Goal: Task Accomplishment & Management: Complete application form

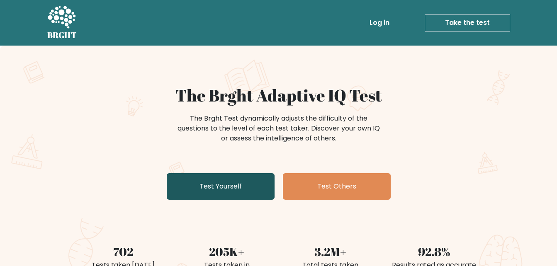
click at [198, 181] on link "Test Yourself" at bounding box center [221, 186] width 108 height 27
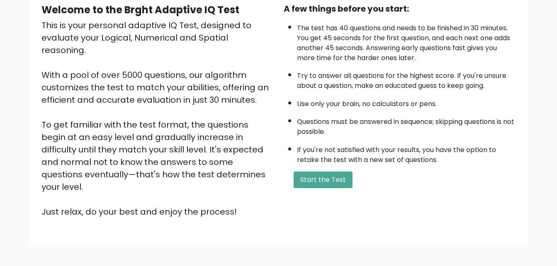
scroll to position [114, 0]
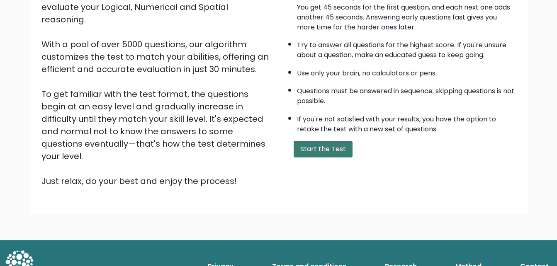
click at [333, 145] on button "Start the Test" at bounding box center [322, 149] width 59 height 17
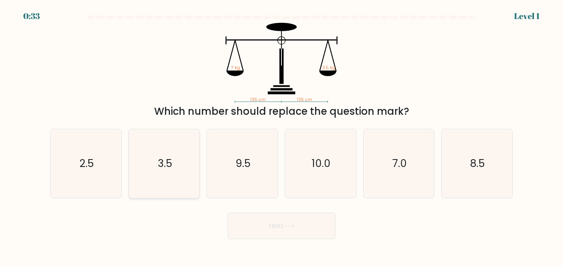
click at [175, 169] on icon "3.5" at bounding box center [164, 163] width 69 height 69
click at [281, 135] on input "b. 3.5" at bounding box center [281, 134] width 0 height 2
radio input "true"
click at [271, 232] on button "Next" at bounding box center [282, 226] width 108 height 27
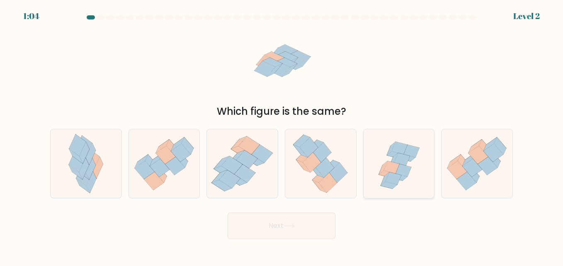
click at [422, 160] on icon at bounding box center [398, 164] width 71 height 68
click at [282, 135] on input "e." at bounding box center [281, 134] width 0 height 2
radio input "true"
click at [295, 229] on button "Next" at bounding box center [282, 226] width 108 height 27
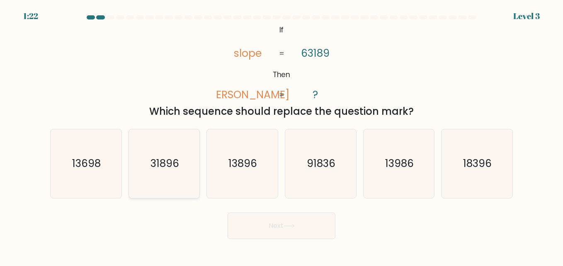
click at [179, 174] on icon "31896" at bounding box center [164, 163] width 69 height 69
click at [281, 135] on input "b. 31896" at bounding box center [281, 134] width 0 height 2
radio input "true"
click at [248, 215] on button "Next" at bounding box center [282, 226] width 108 height 27
click at [249, 218] on button "Next" at bounding box center [282, 226] width 108 height 27
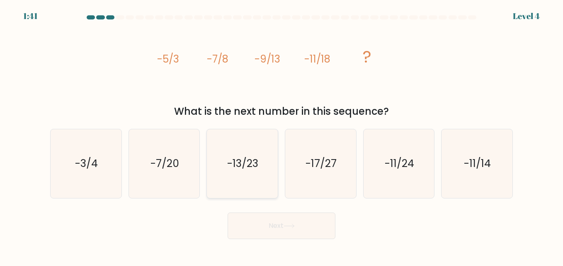
click at [252, 161] on text "-13/23" at bounding box center [243, 163] width 31 height 15
click at [281, 135] on input "c. -13/23" at bounding box center [281, 134] width 0 height 2
radio input "true"
click at [299, 218] on button "Next" at bounding box center [282, 226] width 108 height 27
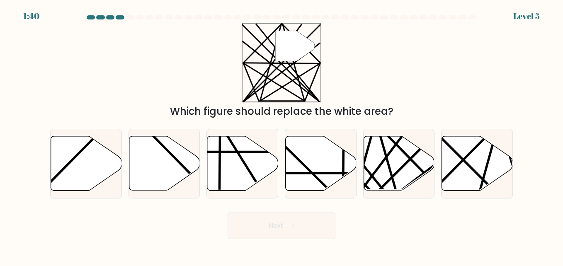
click at [299, 218] on button "Next" at bounding box center [282, 226] width 108 height 27
click at [412, 104] on div "Which figure should replace the white area?" at bounding box center [281, 111] width 453 height 15
click at [241, 169] on icon at bounding box center [242, 163] width 71 height 54
click at [281, 135] on input "c." at bounding box center [281, 134] width 0 height 2
radio input "true"
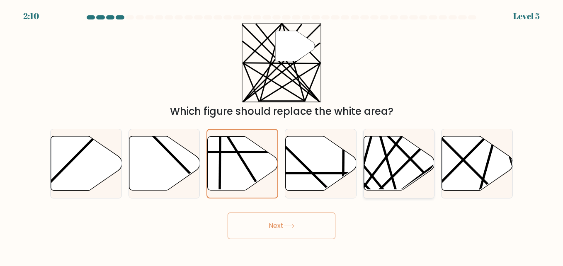
click at [395, 176] on icon at bounding box center [398, 163] width 71 height 54
click at [282, 135] on input "e." at bounding box center [281, 134] width 0 height 2
radio input "true"
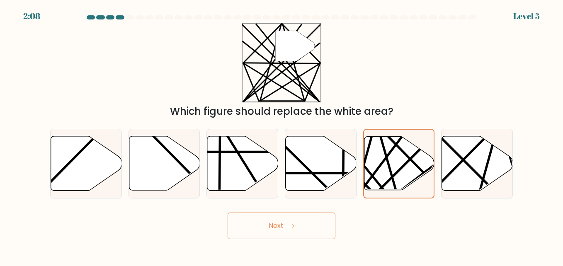
click at [313, 227] on button "Next" at bounding box center [282, 226] width 108 height 27
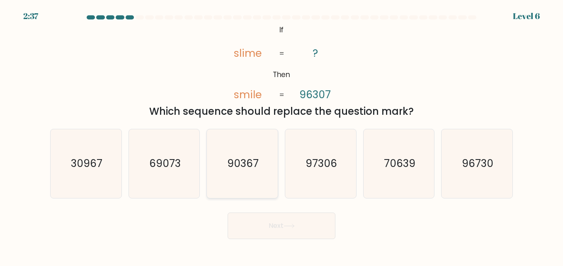
click at [250, 138] on icon "90367" at bounding box center [242, 163] width 69 height 69
click at [281, 135] on input "c. 90367" at bounding box center [281, 134] width 0 height 2
radio input "true"
click at [284, 221] on button "Next" at bounding box center [282, 226] width 108 height 27
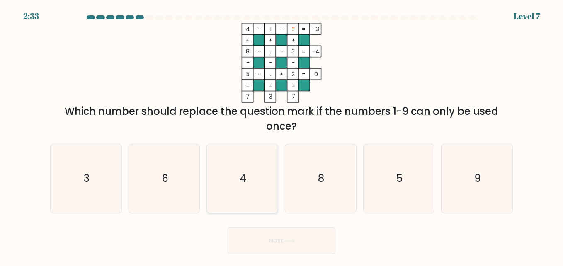
click at [252, 179] on icon "4" at bounding box center [242, 178] width 69 height 69
click at [281, 135] on input "c. 4" at bounding box center [281, 134] width 0 height 2
radio input "true"
click at [283, 246] on button "Next" at bounding box center [282, 241] width 108 height 27
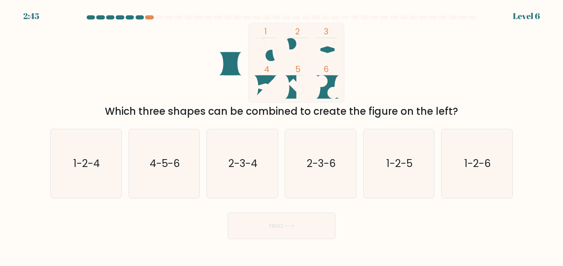
drag, startPoint x: 356, startPoint y: 100, endPoint x: 439, endPoint y: 59, distance: 93.4
click at [439, 59] on div "1 2 3 4 5 6 Which three shapes can be combined to create the figure on the left?" at bounding box center [281, 71] width 472 height 96
click at [508, 175] on icon "1-2-6" at bounding box center [476, 163] width 69 height 69
click at [282, 135] on input "f. 1-2-6" at bounding box center [281, 134] width 0 height 2
radio input "true"
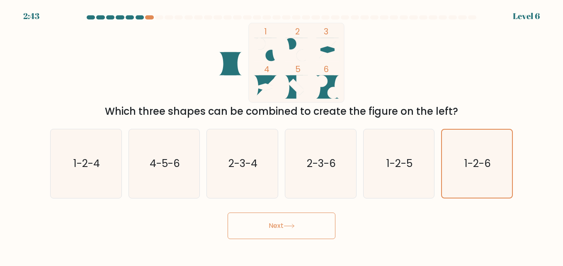
click at [307, 222] on button "Next" at bounding box center [282, 226] width 108 height 27
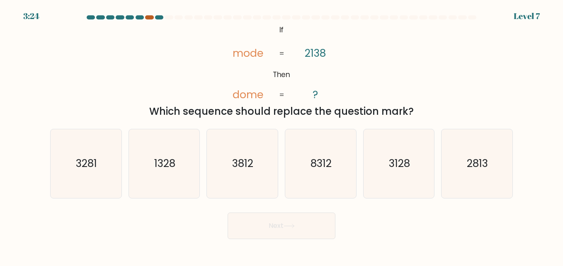
click at [148, 15] on div at bounding box center [149, 17] width 8 height 4
click at [150, 19] on div at bounding box center [149, 17] width 8 height 4
click at [414, 188] on icon "3128" at bounding box center [398, 163] width 69 height 69
click at [282, 135] on input "e. 3128" at bounding box center [281, 134] width 0 height 2
radio input "true"
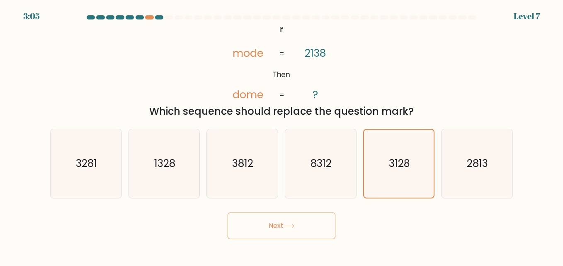
click at [305, 235] on button "Next" at bounding box center [282, 226] width 108 height 27
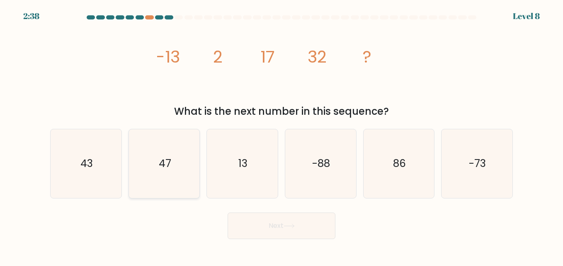
click at [160, 162] on text "47" at bounding box center [165, 163] width 12 height 15
click at [281, 135] on input "b. 47" at bounding box center [281, 134] width 0 height 2
radio input "true"
click at [253, 230] on button "Next" at bounding box center [282, 226] width 108 height 27
click at [283, 217] on button "Next" at bounding box center [282, 226] width 108 height 27
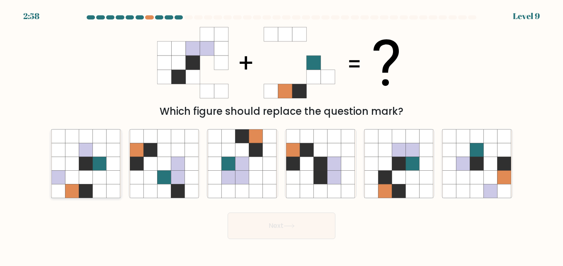
click at [105, 177] on icon at bounding box center [100, 178] width 14 height 14
click at [281, 135] on input "a." at bounding box center [281, 134] width 0 height 2
radio input "true"
click at [333, 225] on button "Next" at bounding box center [282, 226] width 108 height 27
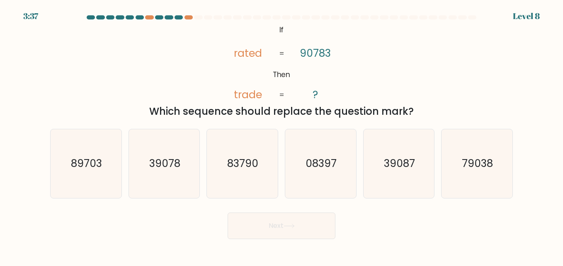
click at [189, 19] on div at bounding box center [281, 18] width 472 height 7
click at [190, 19] on div at bounding box center [281, 18] width 472 height 7
click at [176, 19] on div at bounding box center [178, 17] width 8 height 4
click at [327, 150] on icon "08397" at bounding box center [320, 163] width 69 height 69
click at [282, 135] on input "d. 08397" at bounding box center [281, 134] width 0 height 2
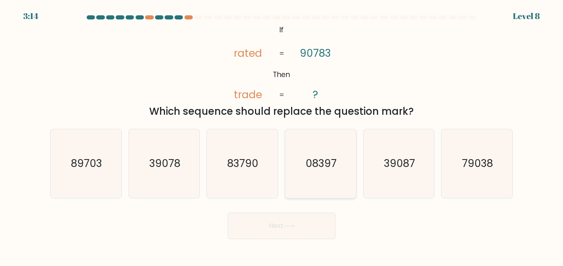
radio input "true"
click at [463, 156] on icon "79038" at bounding box center [476, 163] width 69 height 69
click at [282, 135] on input "f. 79038" at bounding box center [281, 134] width 0 height 2
radio input "true"
click at [318, 228] on button "Next" at bounding box center [282, 226] width 108 height 27
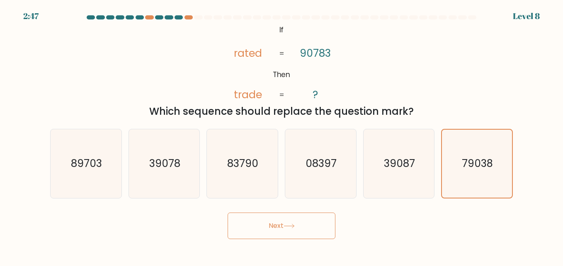
click at [267, 223] on button "Next" at bounding box center [282, 226] width 108 height 27
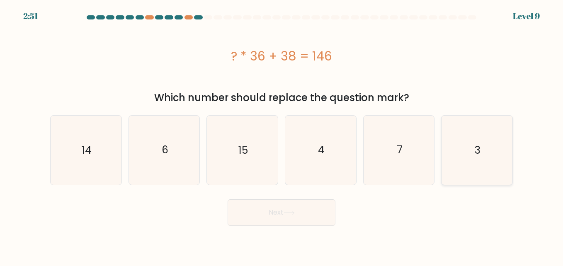
click at [480, 146] on text "3" at bounding box center [478, 150] width 6 height 15
click at [282, 135] on input "f. 3" at bounding box center [281, 134] width 0 height 2
radio input "true"
click at [322, 216] on button "Next" at bounding box center [282, 212] width 108 height 27
click at [258, 215] on button "Next" at bounding box center [282, 212] width 108 height 27
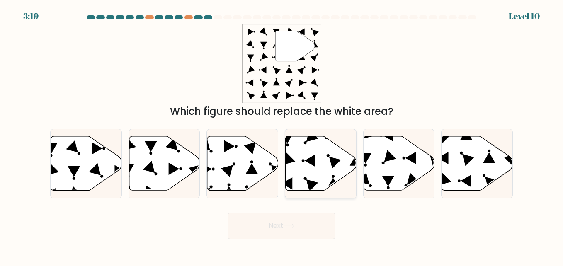
click at [309, 168] on icon at bounding box center [321, 163] width 71 height 54
click at [282, 135] on input "d." at bounding box center [281, 134] width 0 height 2
radio input "true"
click at [307, 230] on button "Next" at bounding box center [282, 226] width 108 height 27
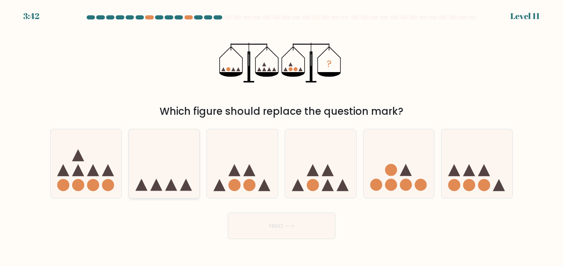
click at [157, 182] on icon at bounding box center [156, 185] width 12 height 12
click at [281, 135] on input "b." at bounding box center [281, 134] width 0 height 2
radio input "true"
click at [315, 227] on button "Next" at bounding box center [282, 226] width 108 height 27
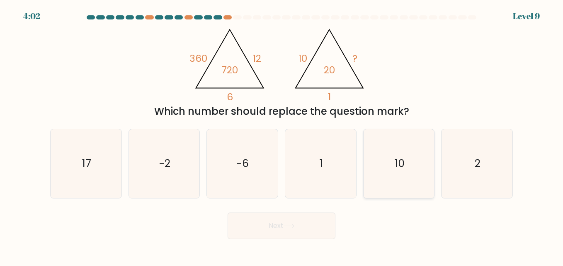
click at [402, 160] on text "10" at bounding box center [400, 163] width 10 height 15
click at [282, 135] on input "e. 10" at bounding box center [281, 134] width 0 height 2
radio input "true"
click at [305, 225] on button "Next" at bounding box center [282, 226] width 108 height 27
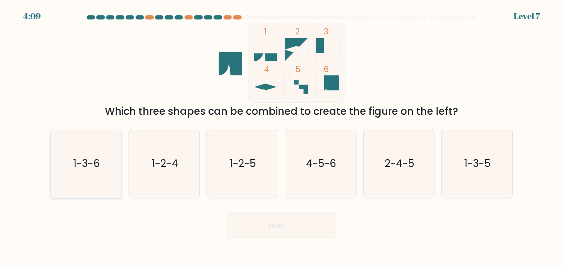
click at [85, 182] on icon "1-3-6" at bounding box center [85, 163] width 69 height 69
click at [281, 135] on input "a. 1-3-6" at bounding box center [281, 134] width 0 height 2
radio input "true"
click at [274, 224] on button "Next" at bounding box center [282, 226] width 108 height 27
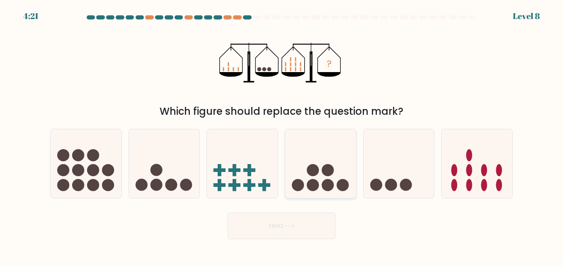
click at [321, 182] on icon at bounding box center [320, 163] width 71 height 58
click at [282, 135] on input "d." at bounding box center [281, 134] width 0 height 2
radio input "true"
click at [311, 225] on button "Next" at bounding box center [282, 226] width 108 height 27
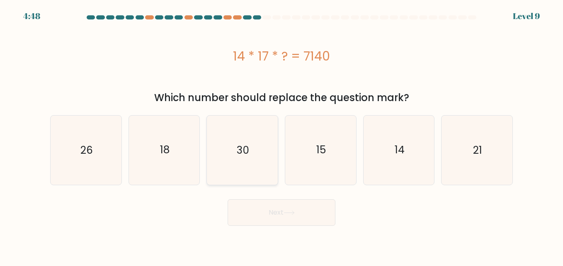
click at [258, 129] on icon "30" at bounding box center [242, 150] width 69 height 69
click at [281, 133] on input "c. 30" at bounding box center [281, 134] width 0 height 2
radio input "true"
click at [288, 203] on button "Next" at bounding box center [282, 212] width 108 height 27
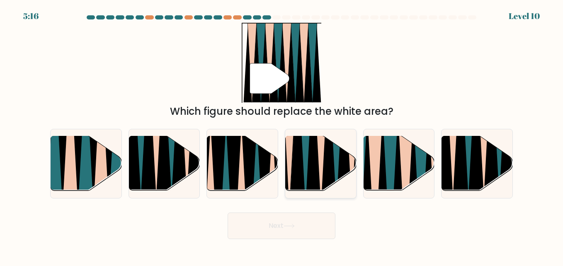
click at [306, 179] on icon at bounding box center [306, 136] width 16 height 142
click at [282, 135] on input "d." at bounding box center [281, 134] width 0 height 2
radio input "true"
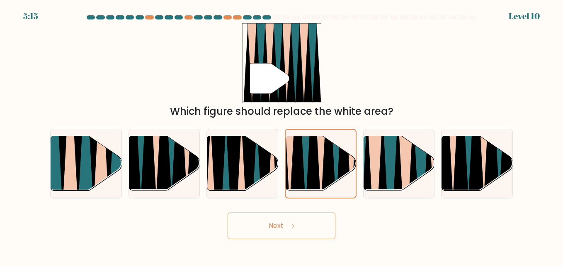
click at [319, 230] on button "Next" at bounding box center [282, 226] width 108 height 27
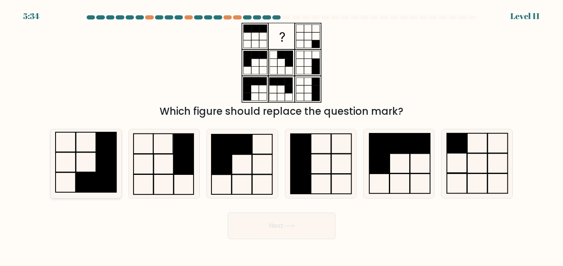
click at [113, 177] on rect at bounding box center [107, 182] width 20 height 20
click at [281, 135] on input "a." at bounding box center [281, 134] width 0 height 2
radio input "true"
click at [266, 231] on button "Next" at bounding box center [282, 226] width 108 height 27
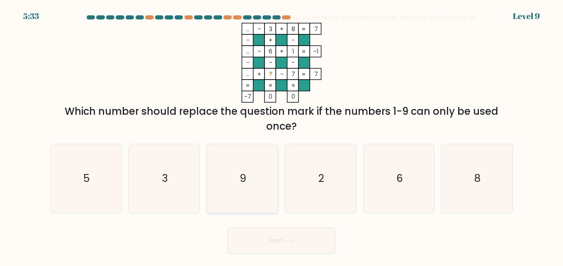
click at [253, 184] on icon "9" at bounding box center [242, 178] width 69 height 69
click at [281, 135] on input "c. 9" at bounding box center [281, 134] width 0 height 2
radio input "true"
click at [406, 174] on icon "6" at bounding box center [398, 178] width 69 height 69
click at [282, 135] on input "e. 6" at bounding box center [281, 134] width 0 height 2
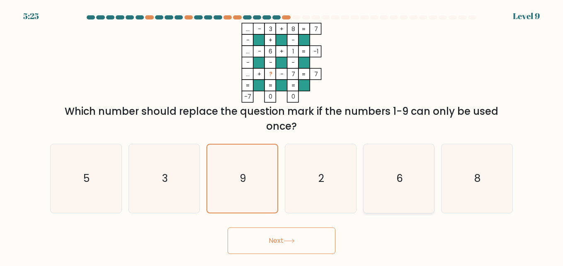
radio input "true"
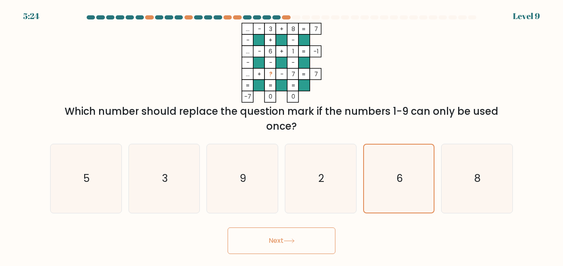
click at [312, 237] on button "Next" at bounding box center [282, 241] width 108 height 27
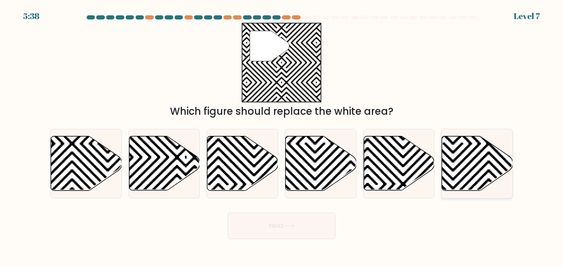
click at [485, 189] on icon at bounding box center [476, 163] width 71 height 55
click at [282, 135] on input "f." at bounding box center [281, 134] width 0 height 2
radio input "true"
click at [157, 167] on icon at bounding box center [164, 163] width 71 height 54
click at [281, 135] on input "b." at bounding box center [281, 134] width 0 height 2
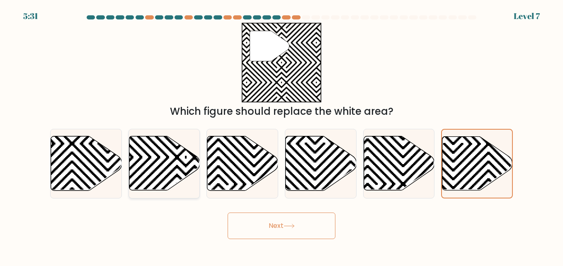
radio input "true"
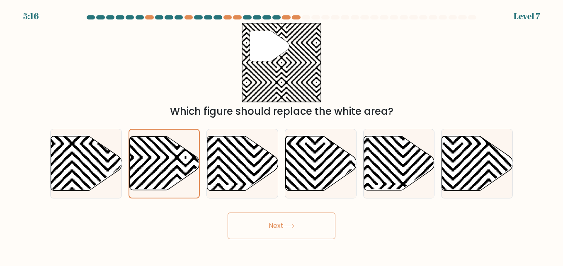
click at [287, 233] on button "Next" at bounding box center [282, 226] width 108 height 27
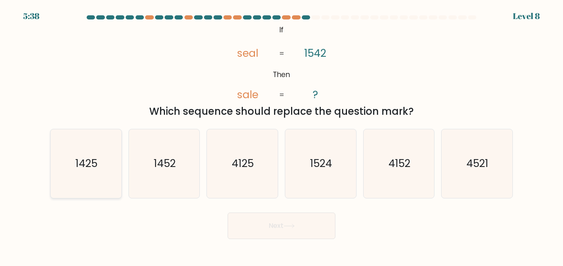
click at [85, 153] on icon "1425" at bounding box center [85, 163] width 69 height 69
click at [281, 135] on input "a. 1425" at bounding box center [281, 134] width 0 height 2
radio input "true"
click at [307, 229] on button "Next" at bounding box center [282, 226] width 108 height 27
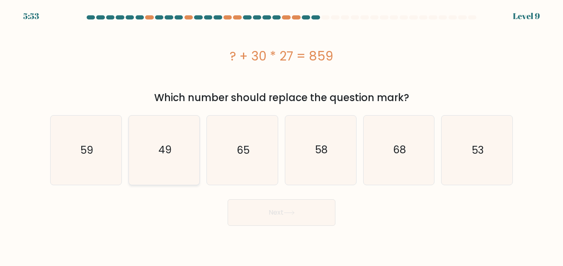
click at [146, 150] on icon "49" at bounding box center [164, 150] width 69 height 69
click at [281, 135] on input "b. 49" at bounding box center [281, 134] width 0 height 2
radio input "true"
click at [258, 208] on button "Next" at bounding box center [282, 212] width 108 height 27
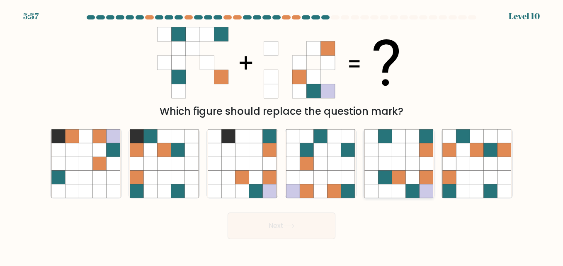
click at [393, 145] on icon at bounding box center [399, 150] width 14 height 14
click at [282, 135] on input "e." at bounding box center [281, 134] width 0 height 2
radio input "true"
click at [310, 224] on button "Next" at bounding box center [282, 226] width 108 height 27
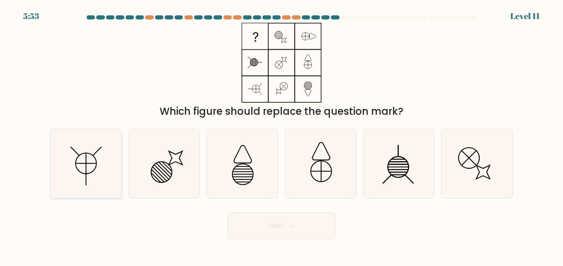
click at [81, 174] on icon at bounding box center [85, 163] width 69 height 69
click at [281, 135] on input "a." at bounding box center [281, 134] width 0 height 2
radio input "true"
click at [300, 218] on button "Next" at bounding box center [282, 226] width 108 height 27
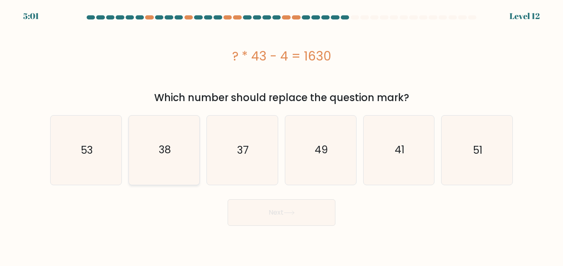
click at [175, 145] on icon "38" at bounding box center [164, 150] width 69 height 69
click at [281, 135] on input "b. 38" at bounding box center [281, 134] width 0 height 2
radio input "true"
click at [283, 220] on button "Next" at bounding box center [282, 212] width 108 height 27
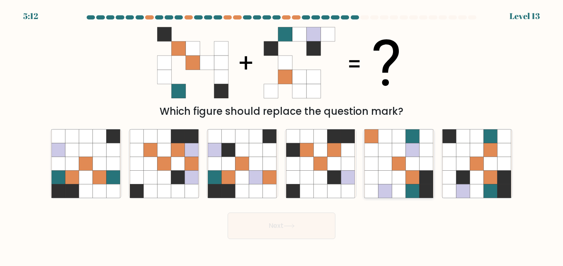
click at [381, 169] on icon at bounding box center [385, 164] width 14 height 14
click at [282, 135] on input "e." at bounding box center [281, 134] width 0 height 2
radio input "true"
click at [485, 156] on icon at bounding box center [491, 150] width 14 height 14
click at [282, 135] on input "f." at bounding box center [281, 134] width 0 height 2
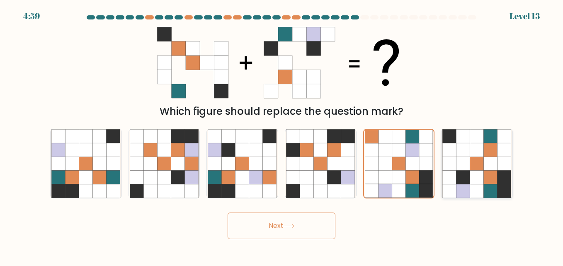
radio input "true"
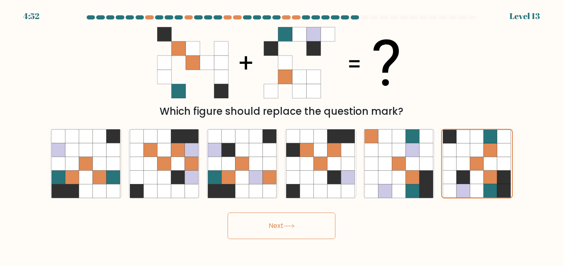
click at [271, 229] on button "Next" at bounding box center [282, 226] width 108 height 27
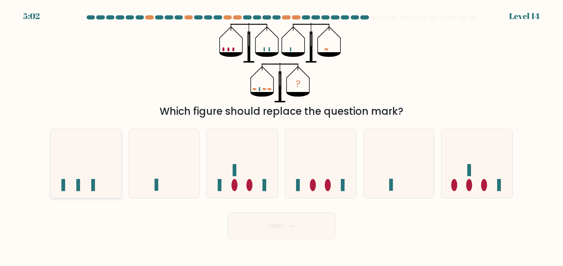
click at [82, 168] on icon at bounding box center [86, 163] width 71 height 58
click at [281, 135] on input "a." at bounding box center [281, 134] width 0 height 2
radio input "true"
click at [315, 172] on icon at bounding box center [320, 163] width 71 height 58
click at [282, 135] on input "d." at bounding box center [281, 134] width 0 height 2
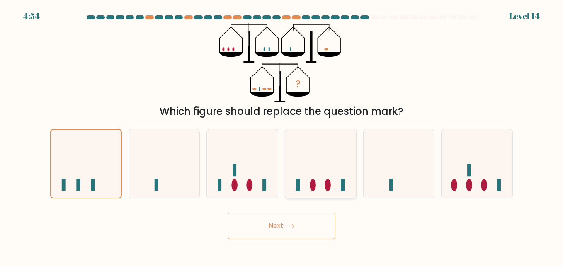
radio input "true"
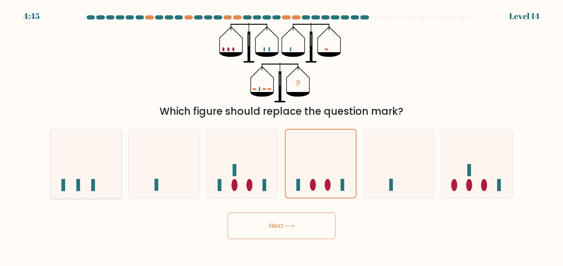
click at [100, 175] on icon at bounding box center [86, 163] width 71 height 58
click at [281, 135] on input "a." at bounding box center [281, 134] width 0 height 2
radio input "true"
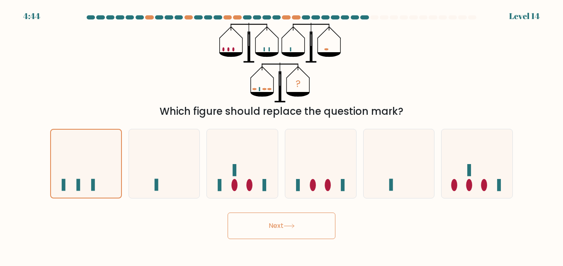
click at [238, 222] on button "Next" at bounding box center [282, 226] width 108 height 27
click at [278, 227] on button "Next" at bounding box center [282, 226] width 108 height 27
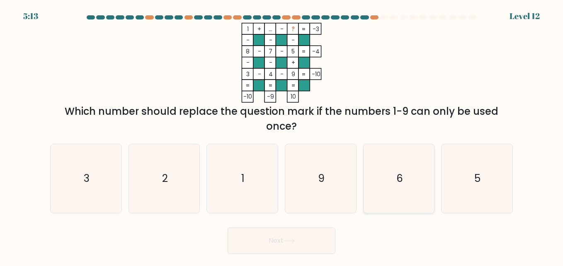
click at [385, 174] on icon "6" at bounding box center [398, 178] width 69 height 69
click at [282, 135] on input "e. 6" at bounding box center [281, 134] width 0 height 2
radio input "true"
click at [54, 174] on icon "3" at bounding box center [85, 178] width 69 height 69
click at [281, 135] on input "a. 3" at bounding box center [281, 134] width 0 height 2
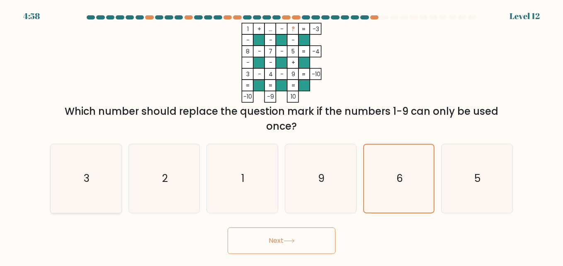
radio input "true"
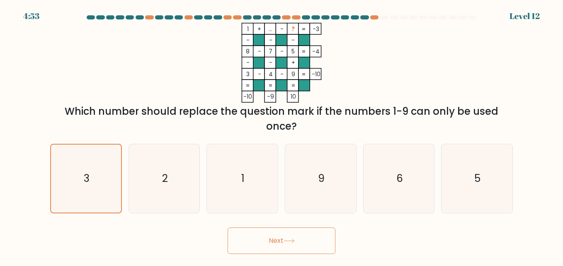
click at [254, 245] on button "Next" at bounding box center [282, 241] width 108 height 27
click at [300, 242] on button "Next" at bounding box center [282, 241] width 108 height 27
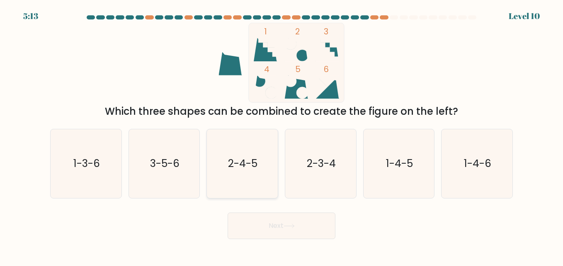
click at [238, 174] on icon "2-4-5" at bounding box center [242, 163] width 69 height 69
click at [281, 135] on input "c. 2-4-5" at bounding box center [281, 134] width 0 height 2
radio input "true"
click at [283, 222] on button "Next" at bounding box center [282, 226] width 108 height 27
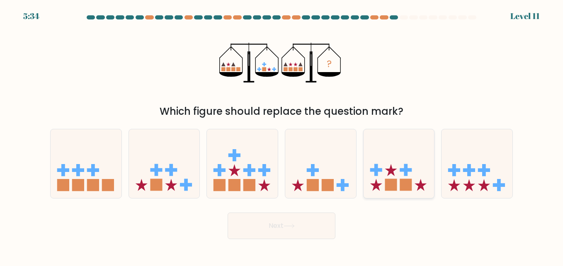
click at [396, 166] on icon at bounding box center [398, 163] width 71 height 58
click at [282, 135] on input "e." at bounding box center [281, 134] width 0 height 2
radio input "true"
click at [177, 177] on icon at bounding box center [164, 163] width 71 height 58
click at [281, 135] on input "b." at bounding box center [281, 134] width 0 height 2
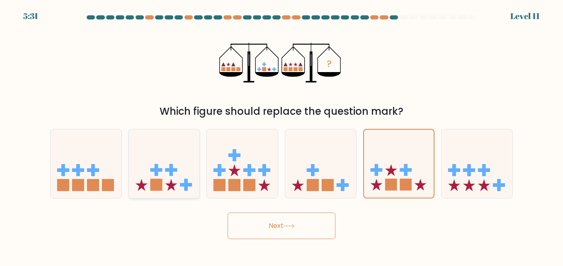
radio input "true"
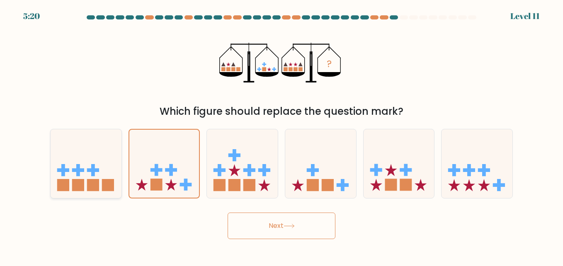
click at [88, 183] on icon at bounding box center [86, 163] width 71 height 58
click at [281, 135] on input "a." at bounding box center [281, 134] width 0 height 2
radio input "true"
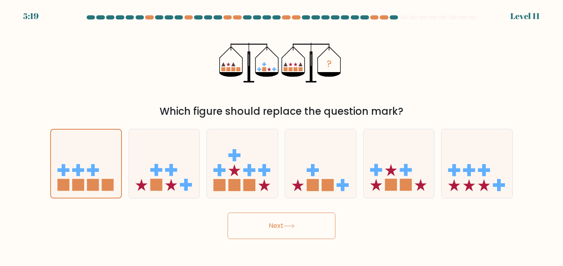
click at [294, 226] on icon at bounding box center [288, 226] width 11 height 5
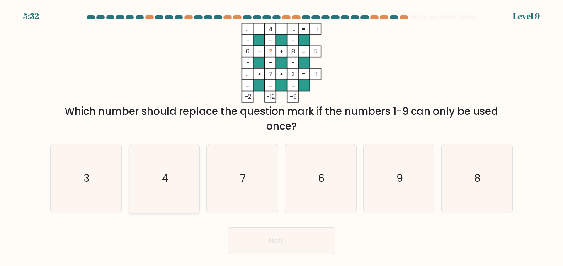
click at [188, 187] on icon "4" at bounding box center [164, 178] width 69 height 69
click at [281, 135] on input "b. 4" at bounding box center [281, 134] width 0 height 2
radio input "true"
click at [249, 178] on icon "7" at bounding box center [242, 178] width 69 height 69
click at [281, 135] on input "c. 7" at bounding box center [281, 134] width 0 height 2
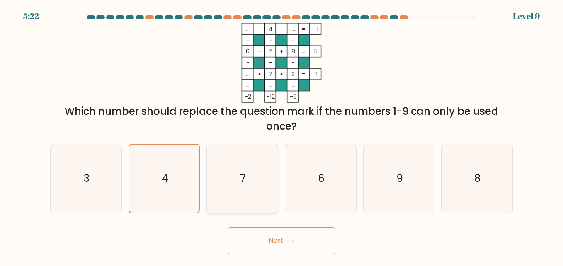
radio input "true"
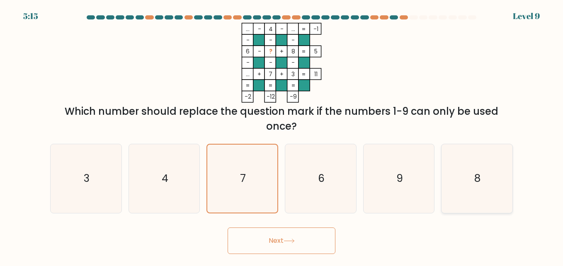
click at [465, 177] on icon "8" at bounding box center [476, 178] width 69 height 69
click at [282, 135] on input "f. 8" at bounding box center [281, 134] width 0 height 2
radio input "true"
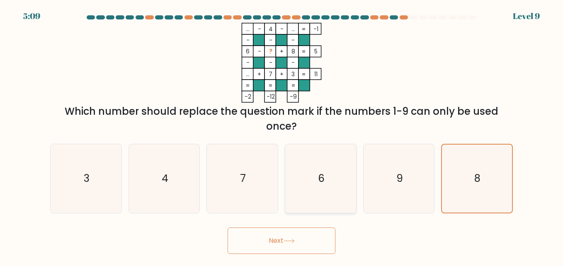
click at [321, 189] on icon "6" at bounding box center [320, 178] width 69 height 69
click at [282, 135] on input "d. 6" at bounding box center [281, 134] width 0 height 2
radio input "true"
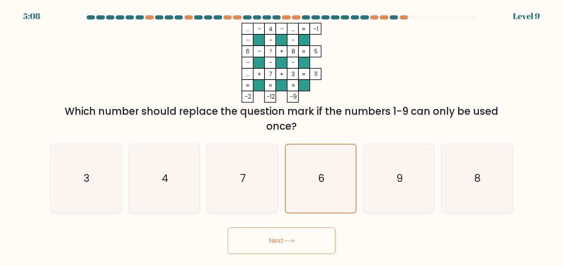
click at [305, 249] on button "Next" at bounding box center [282, 241] width 108 height 27
click at [276, 238] on button "Next" at bounding box center [282, 241] width 108 height 27
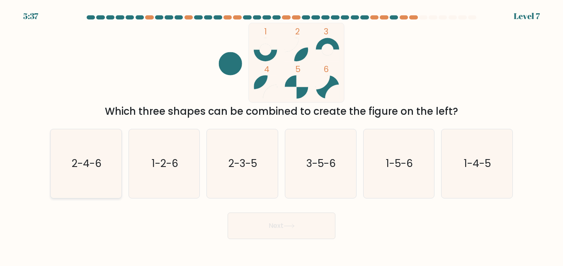
click at [77, 167] on text "2-4-6" at bounding box center [87, 163] width 30 height 15
click at [281, 135] on input "a. 2-4-6" at bounding box center [281, 134] width 0 height 2
radio input "true"
click at [295, 229] on button "Next" at bounding box center [282, 226] width 108 height 27
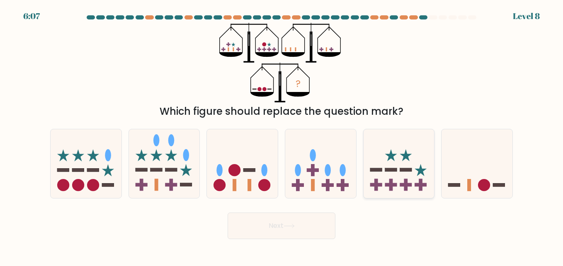
click at [383, 172] on icon at bounding box center [398, 163] width 71 height 58
click at [282, 135] on input "e." at bounding box center [281, 134] width 0 height 2
radio input "true"
click at [484, 168] on icon at bounding box center [476, 163] width 71 height 58
click at [282, 135] on input "f." at bounding box center [281, 134] width 0 height 2
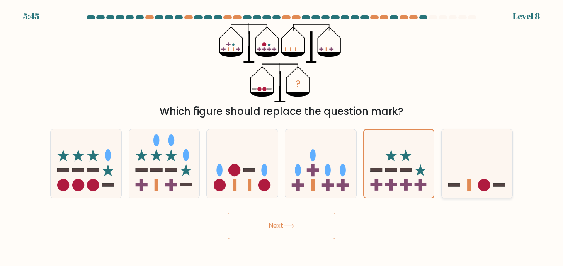
radio input "true"
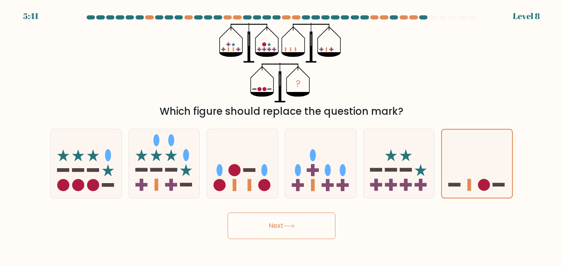
click at [290, 221] on button "Next" at bounding box center [282, 226] width 108 height 27
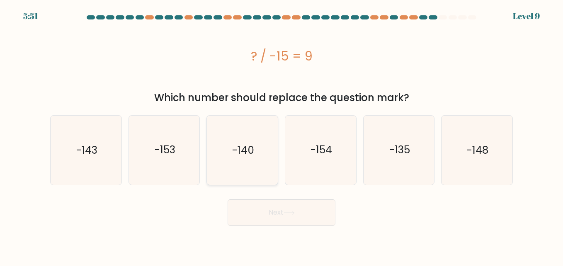
click at [246, 134] on icon "-140" at bounding box center [242, 150] width 69 height 69
click at [281, 134] on input "c. -140" at bounding box center [281, 134] width 0 height 2
radio input "true"
click at [294, 212] on icon at bounding box center [288, 213] width 11 height 5
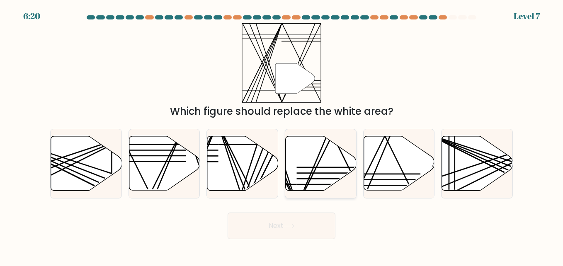
click at [318, 175] on icon at bounding box center [321, 163] width 71 height 54
click at [282, 135] on input "d." at bounding box center [281, 134] width 0 height 2
radio input "true"
click at [295, 227] on icon at bounding box center [288, 226] width 11 height 5
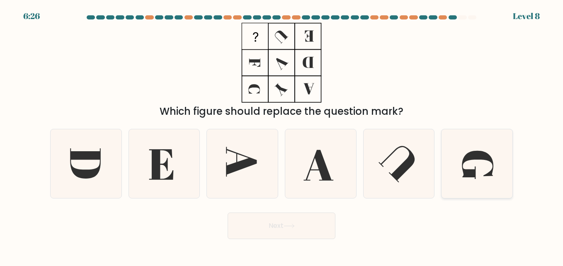
click at [483, 166] on icon at bounding box center [476, 163] width 69 height 69
click at [282, 135] on input "f." at bounding box center [281, 134] width 0 height 2
radio input "true"
click at [312, 225] on button "Next" at bounding box center [282, 226] width 108 height 27
click at [284, 225] on button "Next" at bounding box center [282, 226] width 108 height 27
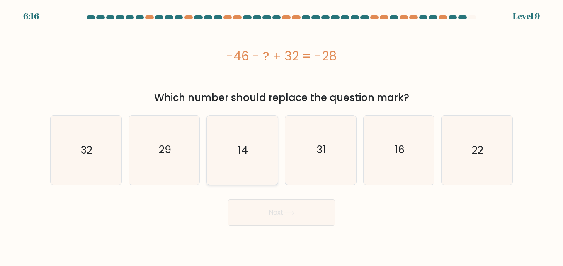
click at [262, 137] on icon "14" at bounding box center [242, 150] width 69 height 69
click at [281, 135] on input "c. 14" at bounding box center [281, 134] width 0 height 2
radio input "true"
click at [272, 214] on button "Next" at bounding box center [282, 212] width 108 height 27
click at [280, 208] on button "Next" at bounding box center [282, 212] width 108 height 27
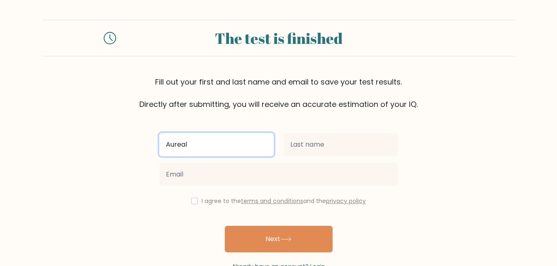
type input "Aureal"
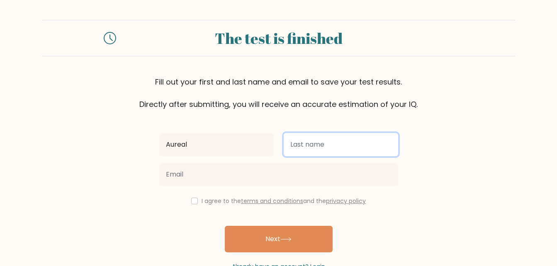
click at [295, 151] on input "text" at bounding box center [340, 144] width 114 height 23
type input "Busgano"
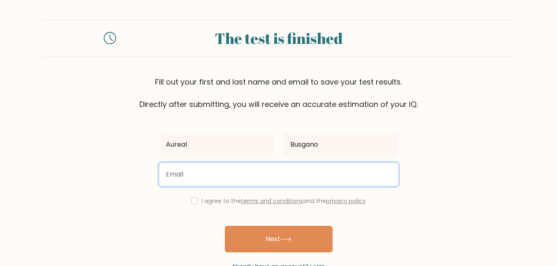
click at [270, 165] on input "email" at bounding box center [278, 174] width 239 height 23
type input "aubsgno@gmail.com"
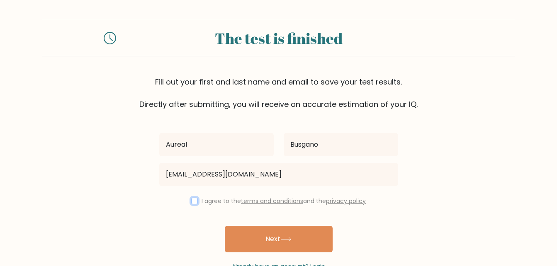
click at [193, 199] on input "checkbox" at bounding box center [194, 201] width 7 height 7
checkbox input "true"
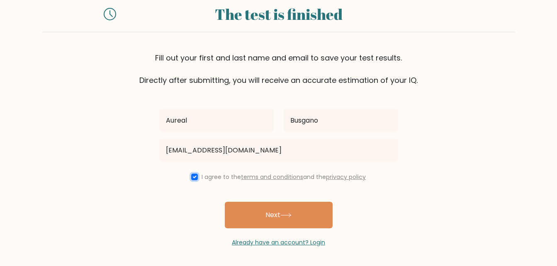
scroll to position [25, 0]
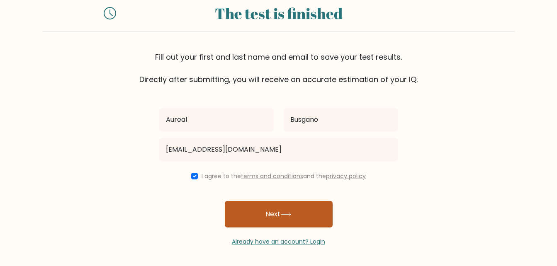
click at [258, 217] on button "Next" at bounding box center [279, 214] width 108 height 27
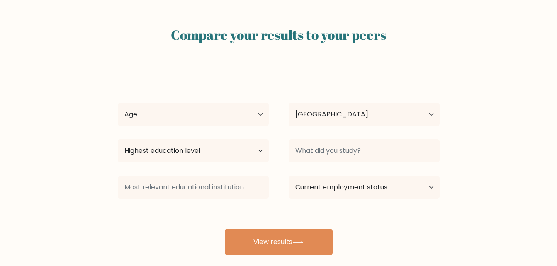
select select "PH"
click at [223, 120] on select "Age Under [DEMOGRAPHIC_DATA] [DEMOGRAPHIC_DATA] [DEMOGRAPHIC_DATA] [DEMOGRAPHIC…" at bounding box center [193, 114] width 151 height 23
select select "25_34"
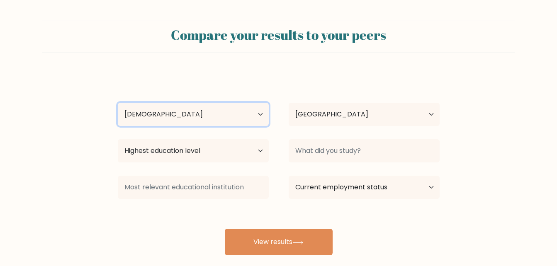
click at [118, 103] on select "Age Under [DEMOGRAPHIC_DATA] [DEMOGRAPHIC_DATA] [DEMOGRAPHIC_DATA] [DEMOGRAPHIC…" at bounding box center [193, 114] width 151 height 23
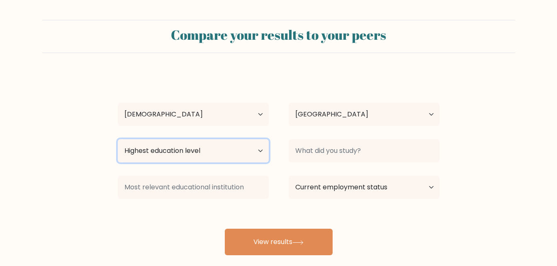
click at [255, 155] on select "Highest education level No schooling Primary Lower Secondary Upper Secondary Oc…" at bounding box center [193, 150] width 151 height 23
select select "bachelors_degree"
click at [118, 139] on select "Highest education level No schooling Primary Lower Secondary Upper Secondary Oc…" at bounding box center [193, 150] width 151 height 23
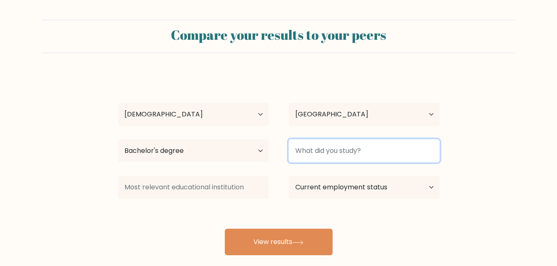
click at [358, 151] on input at bounding box center [363, 150] width 151 height 23
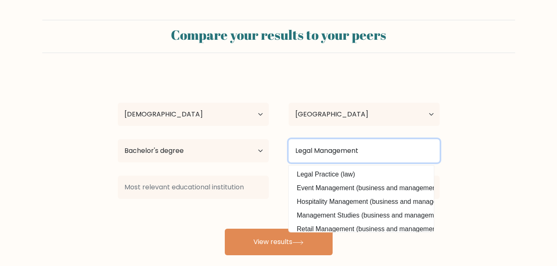
type input "Legal Management"
click at [225, 229] on button "View results" at bounding box center [279, 242] width 108 height 27
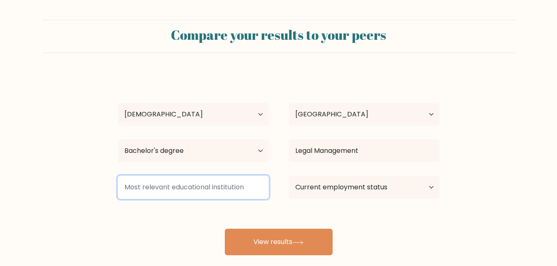
click at [166, 184] on input at bounding box center [193, 187] width 151 height 23
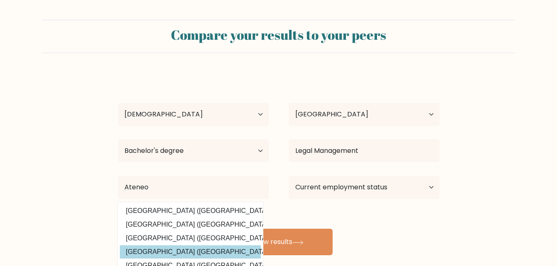
click at [225, 246] on option "[GEOGRAPHIC_DATA] ([GEOGRAPHIC_DATA])" at bounding box center [190, 251] width 141 height 13
type input "[GEOGRAPHIC_DATA]"
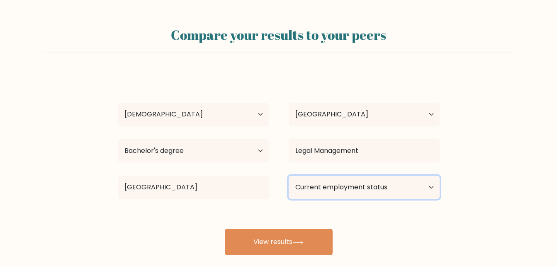
click at [378, 188] on select "Current employment status Employed Student Retired Other / prefer not to answer" at bounding box center [363, 187] width 151 height 23
select select "other"
click at [288, 176] on select "Current employment status Employed Student Retired Other / prefer not to answer" at bounding box center [363, 187] width 151 height 23
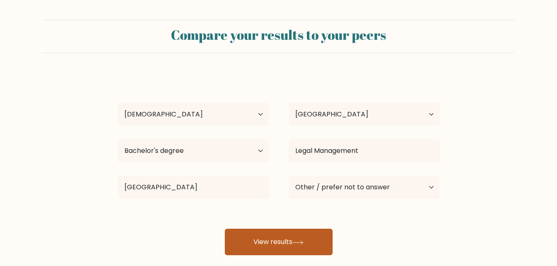
click at [291, 235] on button "View results" at bounding box center [279, 242] width 108 height 27
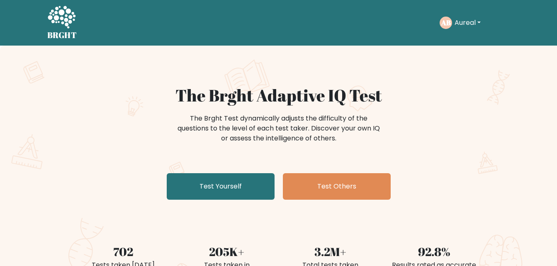
click at [476, 21] on button "Aureal" at bounding box center [467, 22] width 31 height 11
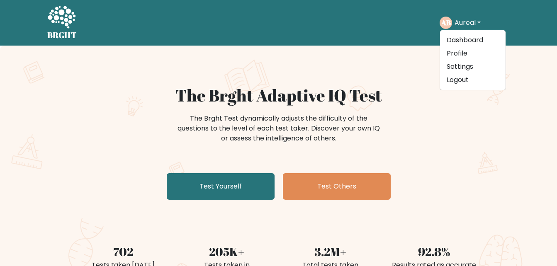
click at [475, 22] on button "Aureal" at bounding box center [467, 22] width 31 height 11
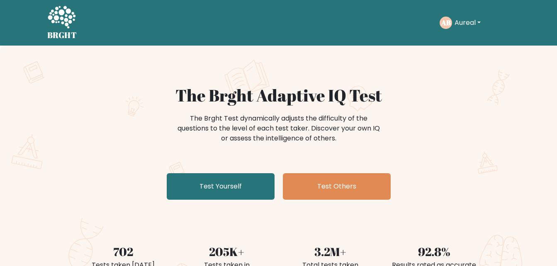
click at [465, 29] on div "AB Aureal Dashboard Profile Settings Logout" at bounding box center [461, 23] width 44 height 12
click at [465, 25] on button "Aureal" at bounding box center [467, 22] width 31 height 11
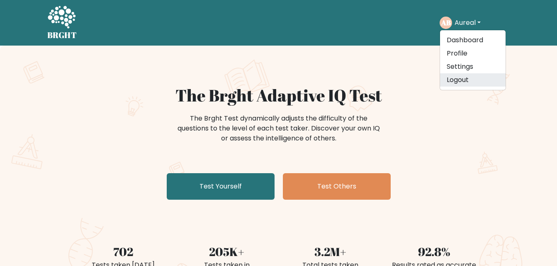
click at [453, 76] on link "Logout" at bounding box center [472, 79] width 65 height 13
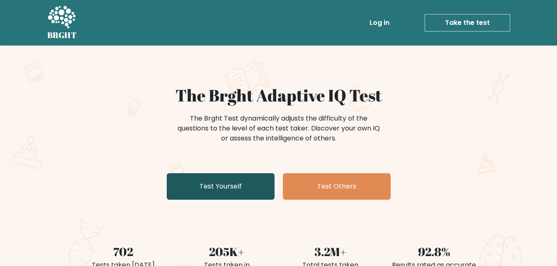
click at [207, 179] on link "Test Yourself" at bounding box center [221, 186] width 108 height 27
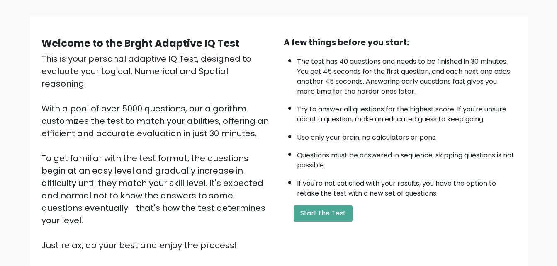
scroll to position [114, 0]
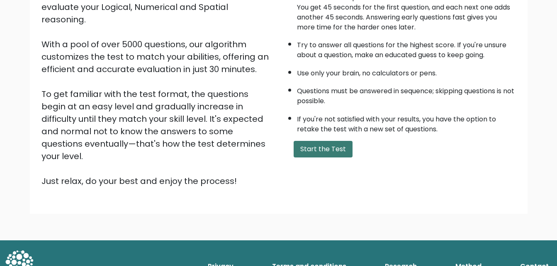
click at [327, 144] on button "Start the Test" at bounding box center [322, 149] width 59 height 17
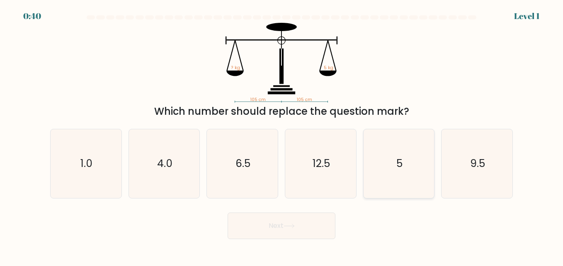
click at [385, 162] on icon "5" at bounding box center [398, 163] width 69 height 69
click at [282, 135] on input "e. 5" at bounding box center [281, 134] width 0 height 2
radio input "true"
click at [282, 224] on button "Next" at bounding box center [282, 226] width 108 height 27
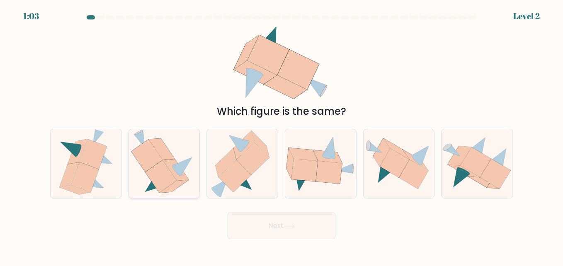
click at [162, 188] on icon at bounding box center [160, 176] width 31 height 33
click at [281, 135] on input "b." at bounding box center [281, 134] width 0 height 2
radio input "true"
click at [265, 235] on button "Next" at bounding box center [282, 226] width 108 height 27
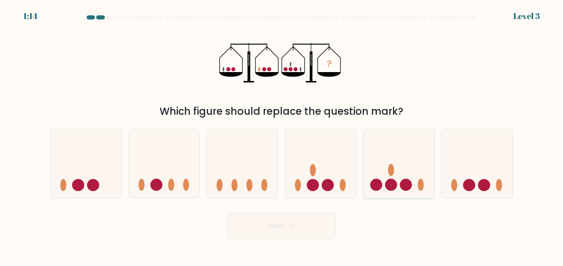
click at [395, 160] on icon at bounding box center [398, 163] width 71 height 58
click at [282, 135] on input "e." at bounding box center [281, 134] width 0 height 2
radio input "true"
click at [314, 230] on button "Next" at bounding box center [282, 226] width 108 height 27
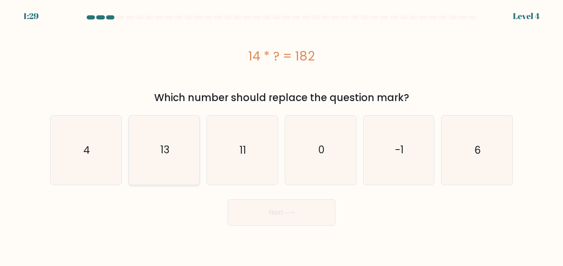
click at [146, 137] on icon "13" at bounding box center [164, 150] width 69 height 69
click at [281, 135] on input "b. 13" at bounding box center [281, 134] width 0 height 2
radio input "true"
click at [250, 211] on button "Next" at bounding box center [282, 212] width 108 height 27
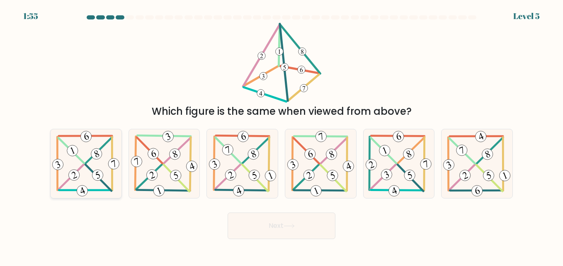
click at [79, 158] on 597 at bounding box center [71, 150] width 26 height 25
click at [281, 135] on input "a." at bounding box center [281, 134] width 0 height 2
radio input "true"
click at [271, 223] on button "Next" at bounding box center [282, 226] width 108 height 27
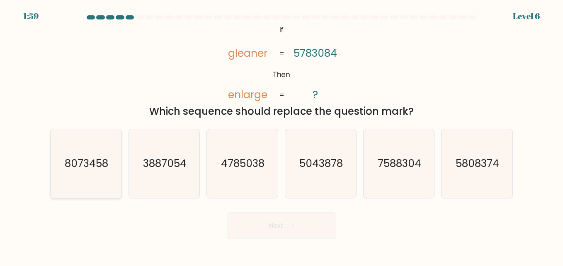
click at [75, 169] on text "8073458" at bounding box center [87, 163] width 44 height 15
click at [281, 135] on input "a. 8073458" at bounding box center [281, 134] width 0 height 2
radio input "true"
click at [313, 227] on button "Next" at bounding box center [282, 226] width 108 height 27
click at [299, 230] on button "Next" at bounding box center [282, 226] width 108 height 27
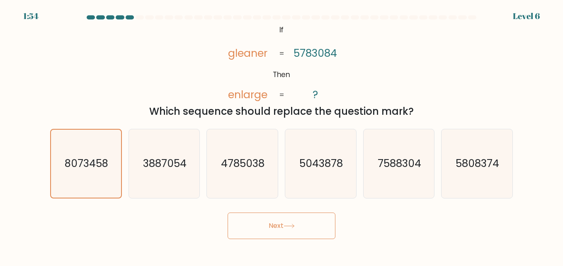
click at [274, 231] on button "Next" at bounding box center [282, 226] width 108 height 27
click at [267, 219] on button "Next" at bounding box center [282, 226] width 108 height 27
click at [88, 157] on text "8073458" at bounding box center [87, 163] width 44 height 15
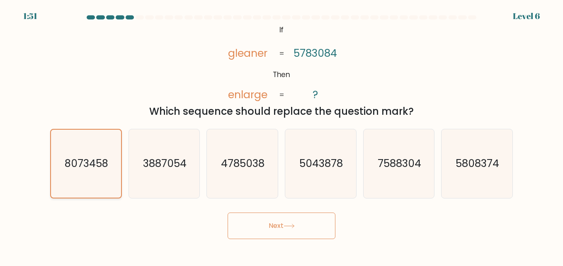
click at [281, 135] on input "a. 8073458" at bounding box center [281, 134] width 0 height 2
click at [260, 228] on button "Next" at bounding box center [282, 226] width 108 height 27
click at [276, 223] on button "Next" at bounding box center [282, 226] width 108 height 27
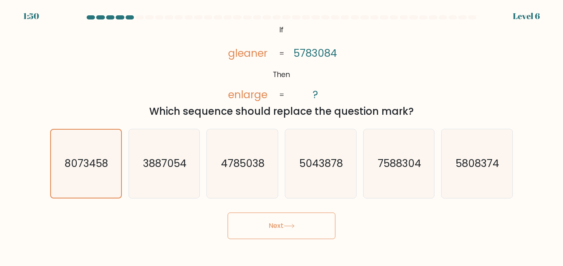
click at [276, 223] on button "Next" at bounding box center [282, 226] width 108 height 27
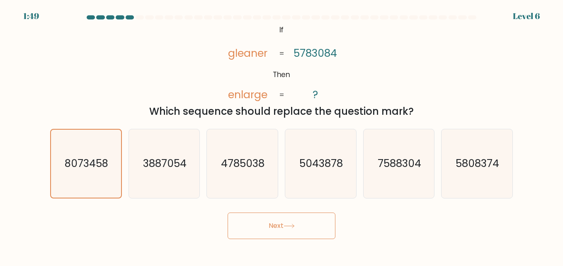
click at [276, 223] on button "Next" at bounding box center [282, 226] width 108 height 27
click at [289, 176] on icon "5043878" at bounding box center [320, 163] width 69 height 69
click at [282, 135] on input "d. 5043878" at bounding box center [281, 134] width 0 height 2
radio input "true"
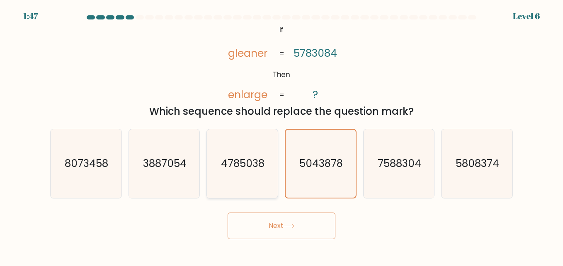
click at [220, 170] on icon "4785038" at bounding box center [242, 163] width 69 height 69
click at [281, 135] on input "c. 4785038" at bounding box center [281, 134] width 0 height 2
radio input "true"
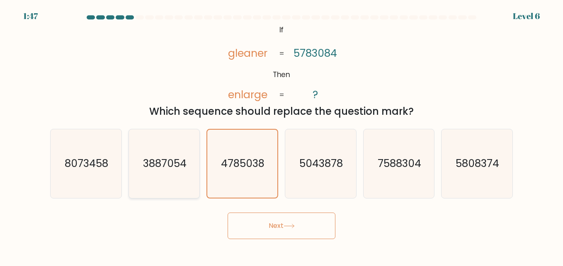
click at [162, 165] on text "3887054" at bounding box center [165, 163] width 44 height 15
click at [281, 135] on input "b. 3887054" at bounding box center [281, 134] width 0 height 2
radio input "true"
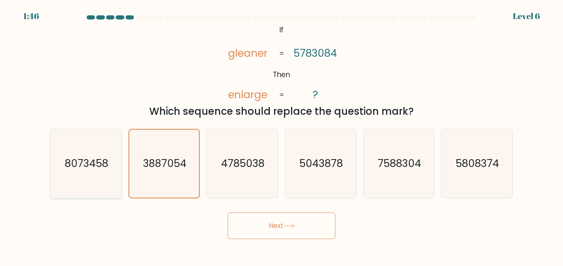
click at [103, 153] on icon "8073458" at bounding box center [85, 163] width 69 height 69
click at [281, 135] on input "a. 8073458" at bounding box center [281, 134] width 0 height 2
radio input "true"
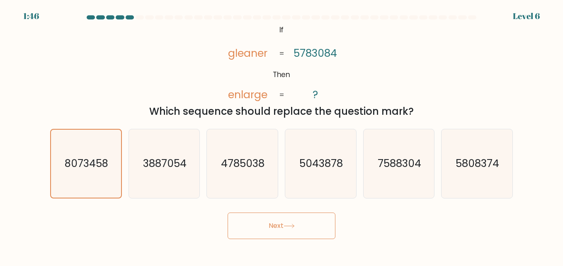
click at [269, 222] on button "Next" at bounding box center [282, 226] width 108 height 27
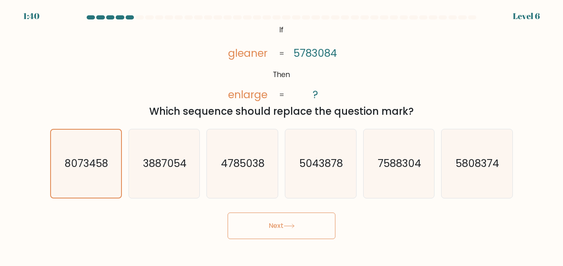
drag, startPoint x: 274, startPoint y: 222, endPoint x: 254, endPoint y: 224, distance: 19.2
click at [254, 224] on button "Next" at bounding box center [282, 226] width 108 height 27
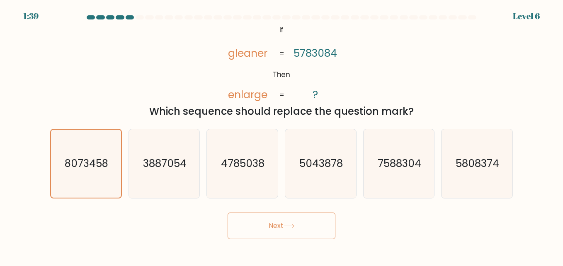
click at [254, 224] on button "Next" at bounding box center [282, 226] width 108 height 27
click at [254, 225] on button "Next" at bounding box center [282, 226] width 108 height 27
click at [307, 224] on button "Next" at bounding box center [282, 226] width 108 height 27
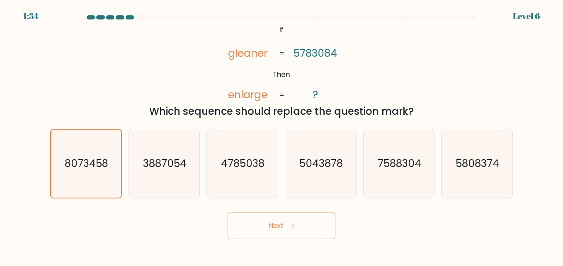
click at [307, 224] on button "Next" at bounding box center [282, 226] width 108 height 27
click at [231, 145] on icon "4785038" at bounding box center [242, 163] width 69 height 69
click at [281, 135] on input "c. 4785038" at bounding box center [281, 134] width 0 height 2
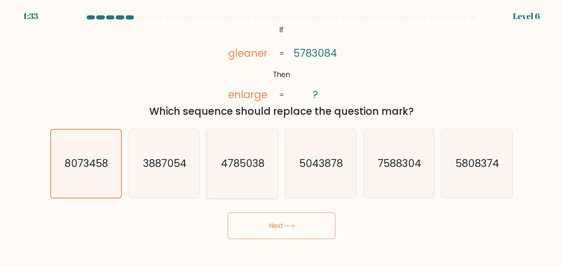
radio input "true"
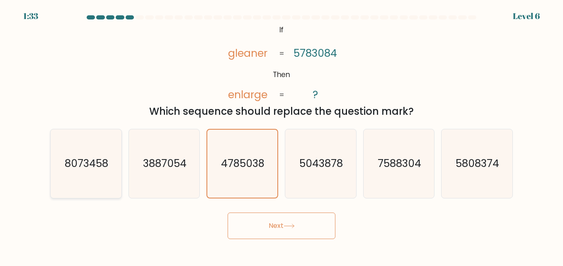
click at [120, 146] on icon "8073458" at bounding box center [85, 163] width 69 height 69
click at [281, 135] on input "a. 8073458" at bounding box center [281, 134] width 0 height 2
radio input "true"
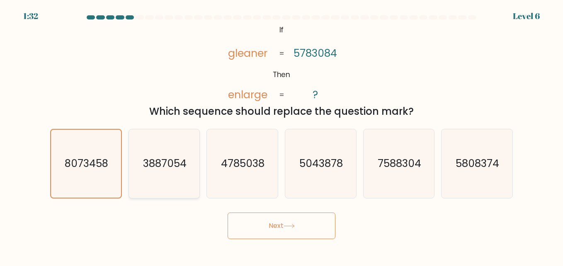
click at [182, 184] on icon "3887054" at bounding box center [164, 163] width 69 height 69
click at [281, 135] on input "b. 3887054" at bounding box center [281, 134] width 0 height 2
radio input "true"
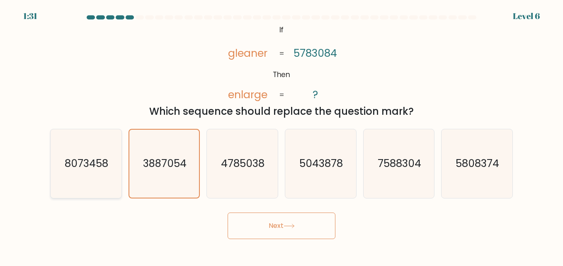
click at [120, 174] on div "a. 8073458" at bounding box center [86, 164] width 78 height 70
click at [113, 174] on icon "8073458" at bounding box center [85, 163] width 69 height 69
click at [281, 135] on input "a. 8073458" at bounding box center [281, 134] width 0 height 2
radio input "true"
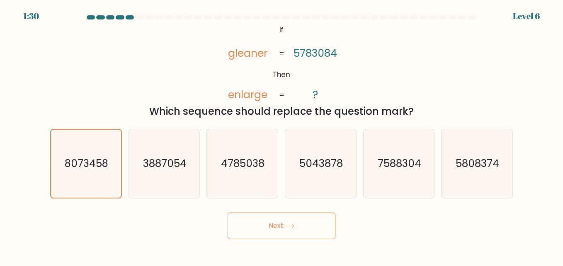
click at [293, 214] on button "Next" at bounding box center [282, 226] width 108 height 27
click at [288, 222] on button "Next" at bounding box center [282, 226] width 108 height 27
click at [325, 189] on icon "5043878" at bounding box center [320, 163] width 69 height 69
click at [282, 135] on input "d. 5043878" at bounding box center [281, 134] width 0 height 2
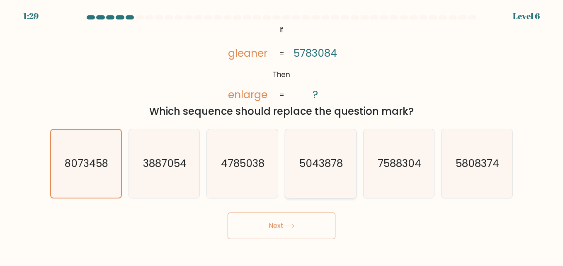
radio input "true"
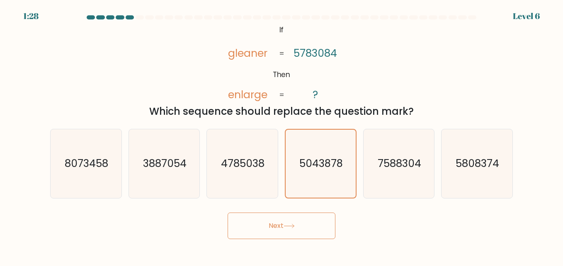
click at [292, 227] on icon at bounding box center [288, 226] width 11 height 5
click at [291, 228] on icon at bounding box center [288, 226] width 11 height 5
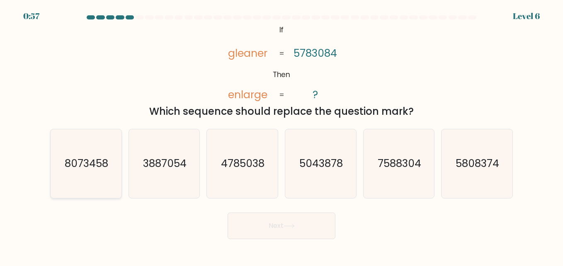
click at [105, 157] on text "8073458" at bounding box center [87, 163] width 44 height 15
click at [281, 135] on input "a. 8073458" at bounding box center [281, 134] width 0 height 2
radio input "true"
click at [281, 225] on button "Next" at bounding box center [282, 226] width 108 height 27
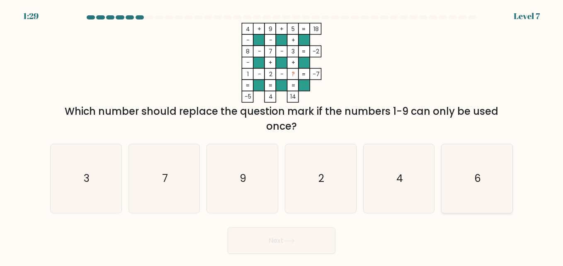
click at [470, 179] on icon "6" at bounding box center [476, 178] width 69 height 69
click at [282, 135] on input "f. 6" at bounding box center [281, 134] width 0 height 2
radio input "true"
click at [281, 239] on button "Next" at bounding box center [282, 241] width 108 height 27
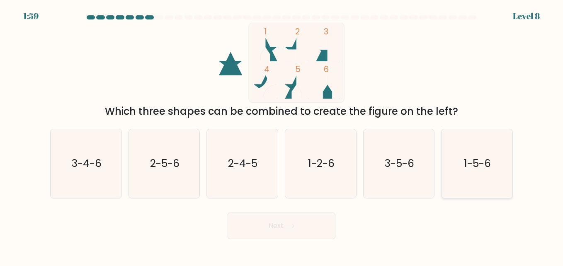
click at [476, 167] on text "1-5-6" at bounding box center [477, 163] width 27 height 15
click at [282, 135] on input "f. 1-5-6" at bounding box center [281, 134] width 0 height 2
radio input "true"
click at [292, 234] on button "Next" at bounding box center [282, 226] width 108 height 27
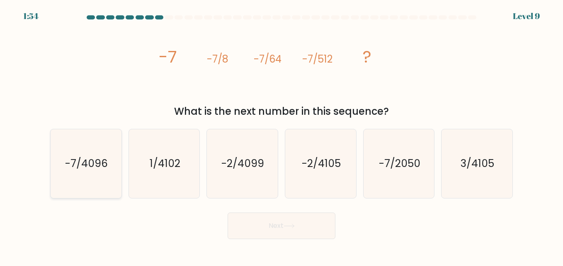
click at [111, 160] on icon "-7/4096" at bounding box center [85, 163] width 69 height 69
click at [281, 135] on input "a. -7/4096" at bounding box center [281, 134] width 0 height 2
radio input "true"
click at [297, 234] on button "Next" at bounding box center [282, 226] width 108 height 27
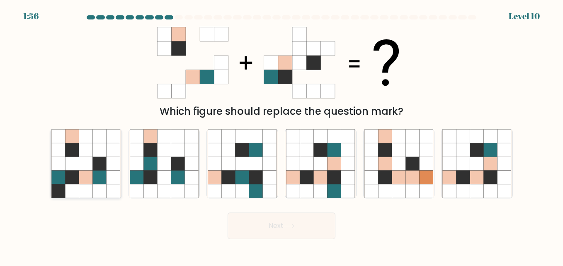
click at [92, 182] on icon at bounding box center [86, 178] width 14 height 14
click at [281, 135] on input "a." at bounding box center [281, 134] width 0 height 2
radio input "true"
click at [279, 228] on button "Next" at bounding box center [282, 226] width 108 height 27
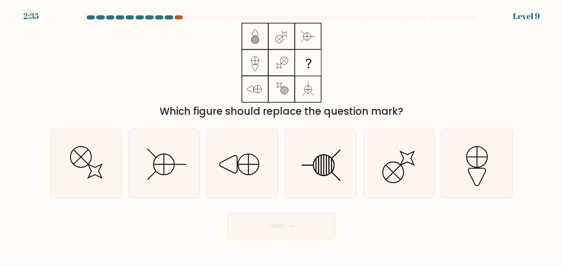
click at [179, 15] on div at bounding box center [178, 17] width 8 height 4
click at [178, 16] on div at bounding box center [178, 17] width 8 height 4
click at [311, 155] on icon at bounding box center [320, 163] width 69 height 69
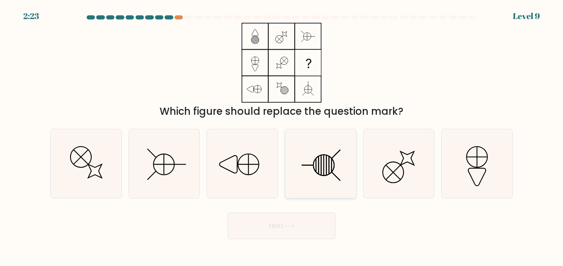
click at [282, 135] on input "d." at bounding box center [281, 134] width 0 height 2
radio input "true"
click at [307, 227] on button "Next" at bounding box center [282, 226] width 108 height 27
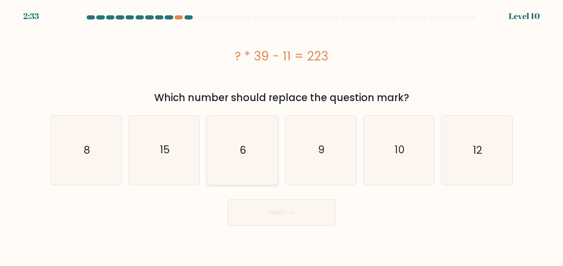
click at [222, 127] on icon "6" at bounding box center [242, 150] width 69 height 69
click at [281, 133] on input "c. 6" at bounding box center [281, 134] width 0 height 2
radio input "true"
click at [269, 218] on button "Next" at bounding box center [282, 212] width 108 height 27
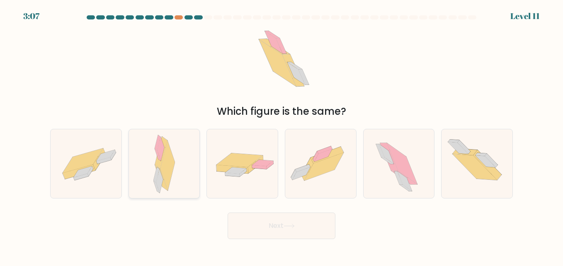
click at [146, 163] on div at bounding box center [164, 164] width 72 height 70
click at [281, 135] on input "b." at bounding box center [281, 134] width 0 height 2
radio input "true"
click at [324, 174] on icon at bounding box center [320, 163] width 71 height 53
click at [282, 135] on input "d." at bounding box center [281, 134] width 0 height 2
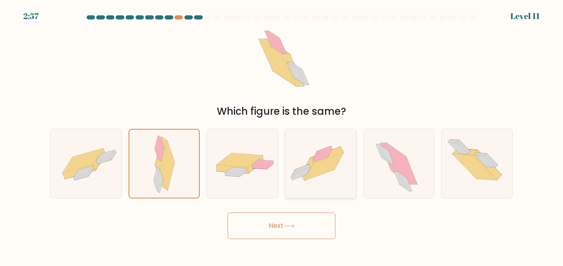
radio input "true"
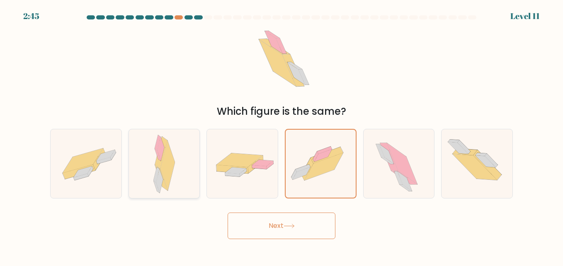
click at [186, 179] on div at bounding box center [164, 164] width 72 height 70
click at [281, 135] on input "b." at bounding box center [281, 134] width 0 height 2
radio input "true"
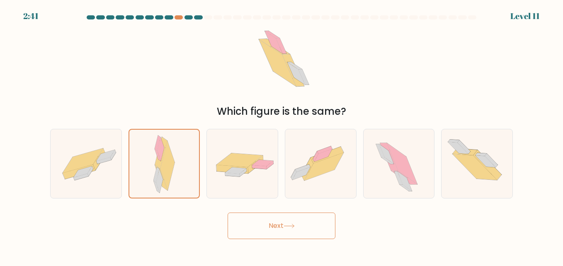
click at [309, 227] on button "Next" at bounding box center [282, 226] width 108 height 27
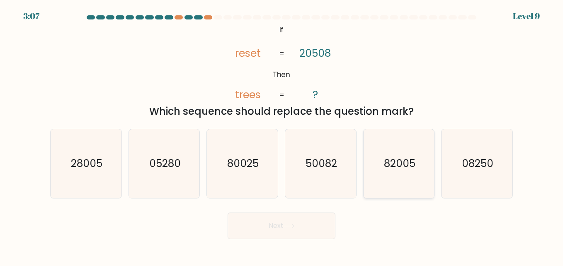
click at [392, 150] on icon "82005" at bounding box center [398, 163] width 69 height 69
click at [282, 135] on input "e. 82005" at bounding box center [281, 134] width 0 height 2
radio input "true"
click at [259, 224] on button "Next" at bounding box center [282, 226] width 108 height 27
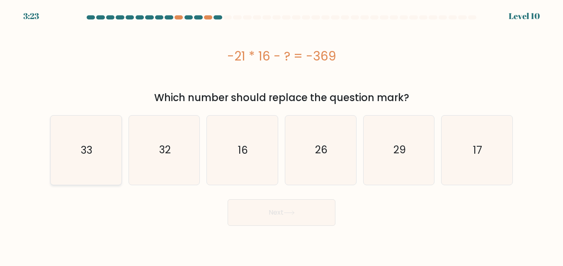
click at [95, 152] on icon "33" at bounding box center [85, 150] width 69 height 69
click at [281, 135] on input "a. 33" at bounding box center [281, 134] width 0 height 2
radio input "true"
click at [280, 212] on button "Next" at bounding box center [282, 212] width 108 height 27
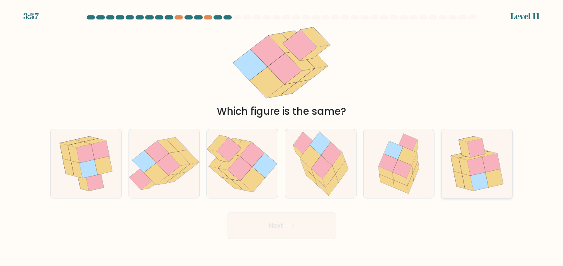
click at [470, 172] on icon at bounding box center [476, 166] width 18 height 19
click at [282, 135] on input "f." at bounding box center [281, 134] width 0 height 2
radio input "true"
click at [291, 229] on button "Next" at bounding box center [282, 226] width 108 height 27
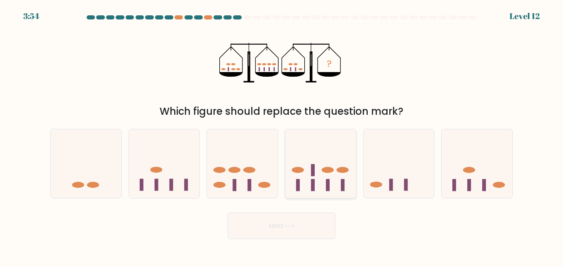
click at [333, 172] on icon at bounding box center [320, 163] width 71 height 58
click at [282, 135] on input "d." at bounding box center [281, 134] width 0 height 2
radio input "true"
click at [317, 224] on button "Next" at bounding box center [282, 226] width 108 height 27
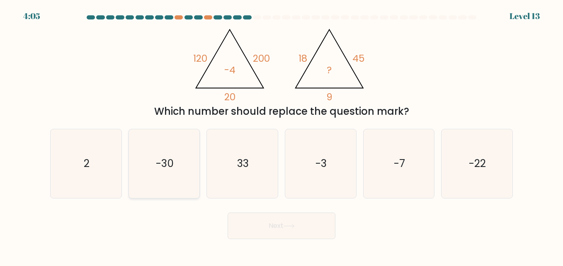
click at [193, 157] on icon "-30" at bounding box center [164, 163] width 69 height 69
click at [281, 135] on input "b. -30" at bounding box center [281, 134] width 0 height 2
radio input "true"
click at [453, 166] on icon "-22" at bounding box center [476, 163] width 69 height 69
click at [282, 135] on input "f. -22" at bounding box center [281, 134] width 0 height 2
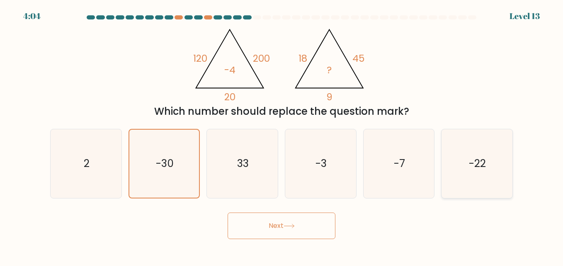
radio input "true"
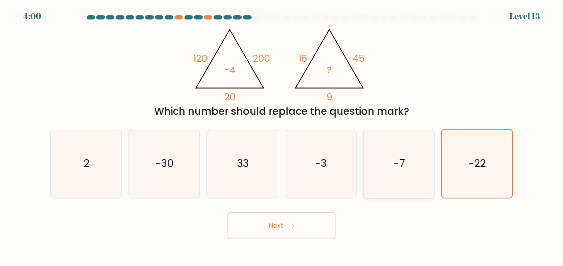
click at [404, 169] on text "-7" at bounding box center [399, 163] width 11 height 15
click at [282, 135] on input "e. -7" at bounding box center [281, 134] width 0 height 2
radio input "true"
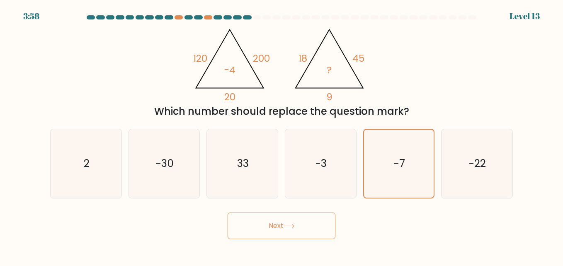
click at [278, 223] on button "Next" at bounding box center [282, 226] width 108 height 27
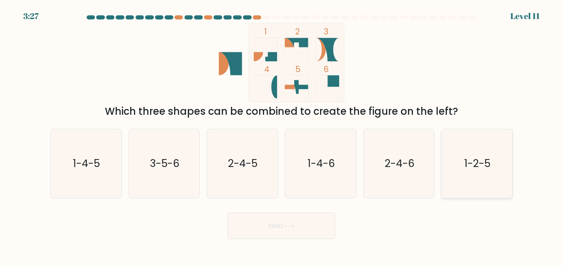
click at [498, 162] on icon "1-2-5" at bounding box center [476, 163] width 69 height 69
click at [282, 135] on input "f. 1-2-5" at bounding box center [281, 134] width 0 height 2
radio input "true"
click at [286, 228] on icon at bounding box center [288, 226] width 11 height 5
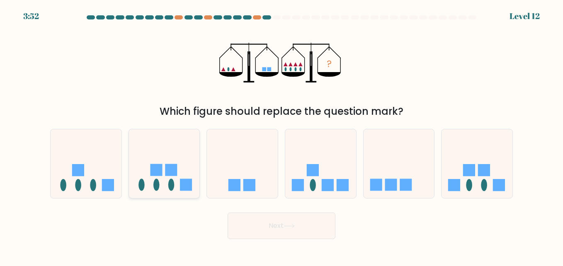
click at [149, 180] on icon at bounding box center [164, 163] width 71 height 58
click at [281, 135] on input "b." at bounding box center [281, 134] width 0 height 2
radio input "true"
click at [264, 229] on button "Next" at bounding box center [282, 226] width 108 height 27
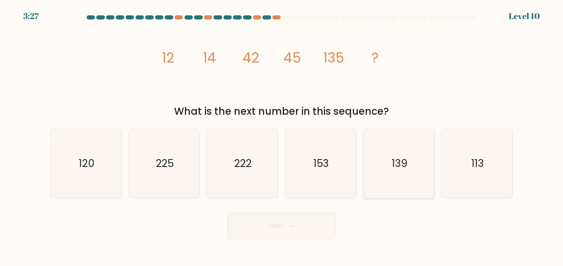
click at [385, 169] on icon "139" at bounding box center [398, 163] width 69 height 69
click at [282, 135] on input "e. 139" at bounding box center [281, 134] width 0 height 2
radio input "true"
click at [310, 231] on button "Next" at bounding box center [282, 226] width 108 height 27
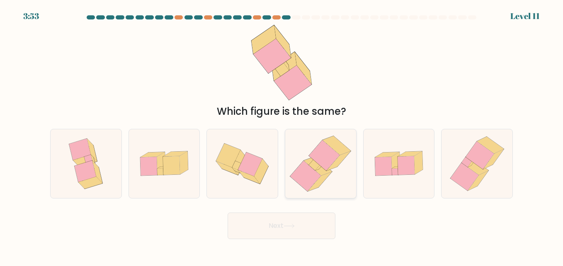
drag, startPoint x: 291, startPoint y: 167, endPoint x: 287, endPoint y: 190, distance: 23.7
click at [287, 189] on icon at bounding box center [320, 163] width 67 height 69
click at [282, 135] on input "d." at bounding box center [281, 134] width 0 height 2
radio input "true"
click at [295, 227] on icon at bounding box center [288, 226] width 11 height 5
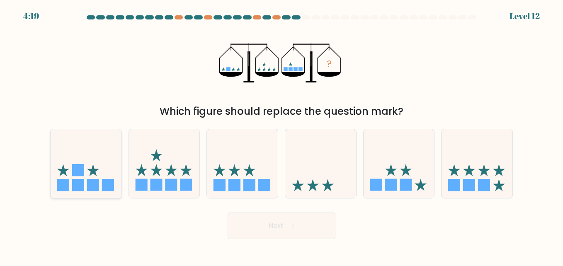
click at [98, 172] on icon at bounding box center [86, 163] width 71 height 58
click at [281, 135] on input "a." at bounding box center [281, 134] width 0 height 2
radio input "true"
click at [276, 167] on icon at bounding box center [242, 163] width 71 height 58
click at [281, 135] on input "c." at bounding box center [281, 134] width 0 height 2
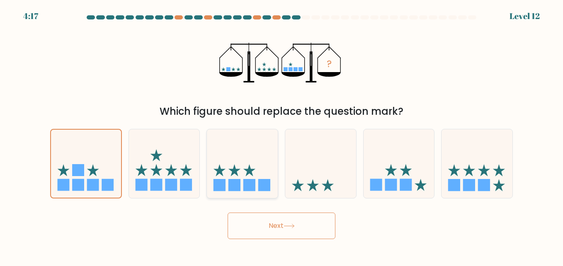
radio input "true"
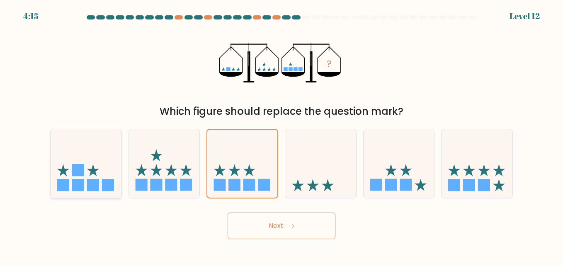
click at [87, 169] on icon at bounding box center [86, 163] width 71 height 58
click at [281, 135] on input "a." at bounding box center [281, 134] width 0 height 2
radio input "true"
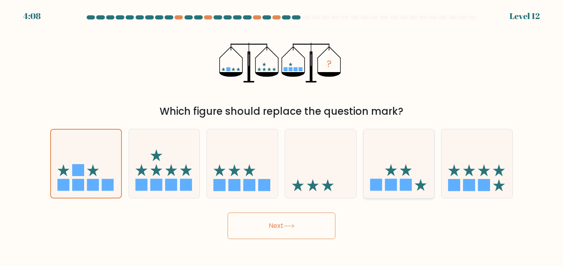
click at [426, 141] on icon at bounding box center [398, 163] width 71 height 58
click at [282, 135] on input "e." at bounding box center [281, 134] width 0 height 2
radio input "true"
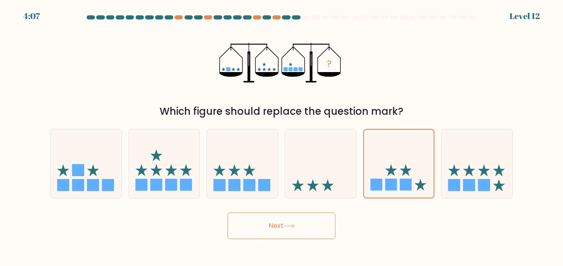
click at [299, 221] on button "Next" at bounding box center [282, 226] width 108 height 27
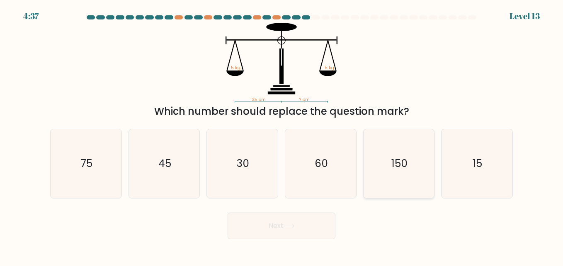
click at [381, 169] on icon "150" at bounding box center [398, 163] width 69 height 69
click at [282, 135] on input "e. 150" at bounding box center [281, 134] width 0 height 2
radio input "true"
click at [276, 223] on button "Next" at bounding box center [282, 226] width 108 height 27
click at [276, 222] on button "Next" at bounding box center [282, 226] width 108 height 27
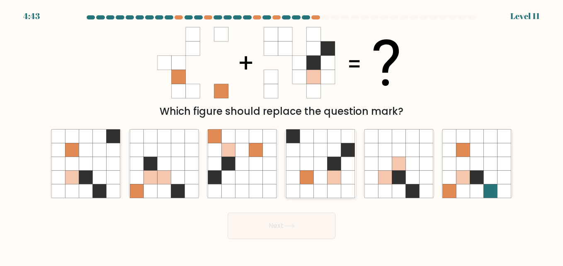
click at [319, 173] on icon at bounding box center [321, 178] width 14 height 14
click at [282, 135] on input "d." at bounding box center [281, 134] width 0 height 2
radio input "true"
click at [415, 169] on icon at bounding box center [413, 164] width 14 height 14
click at [282, 135] on input "e." at bounding box center [281, 134] width 0 height 2
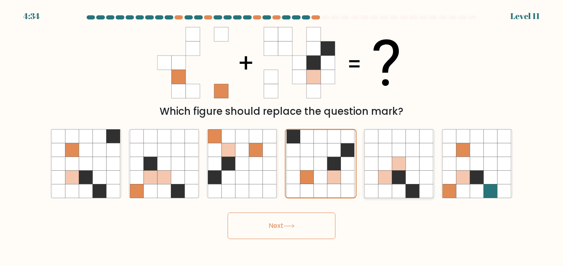
radio input "true"
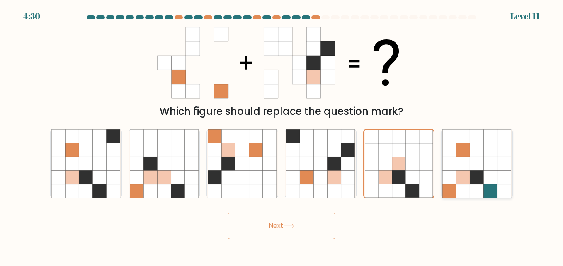
click at [476, 177] on icon at bounding box center [477, 178] width 14 height 14
click at [282, 135] on input "f." at bounding box center [281, 134] width 0 height 2
radio input "true"
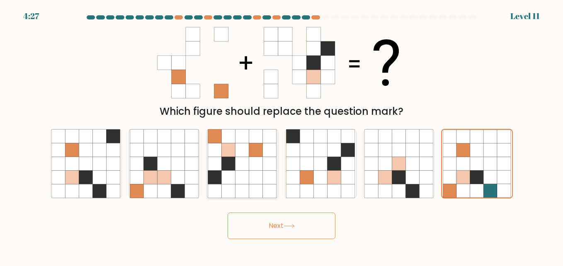
click at [247, 168] on icon at bounding box center [242, 164] width 14 height 14
click at [281, 135] on input "c." at bounding box center [281, 134] width 0 height 2
radio input "true"
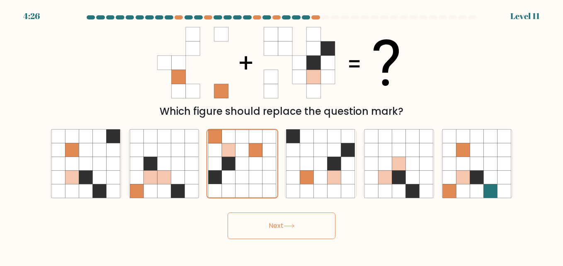
click at [294, 223] on button "Next" at bounding box center [282, 226] width 108 height 27
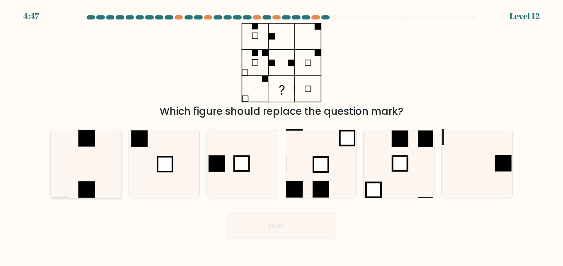
click at [93, 160] on icon at bounding box center [85, 163] width 69 height 69
click at [281, 135] on input "a." at bounding box center [281, 134] width 0 height 2
radio input "true"
click at [473, 152] on icon at bounding box center [476, 163] width 69 height 69
click at [282, 135] on input "f." at bounding box center [281, 134] width 0 height 2
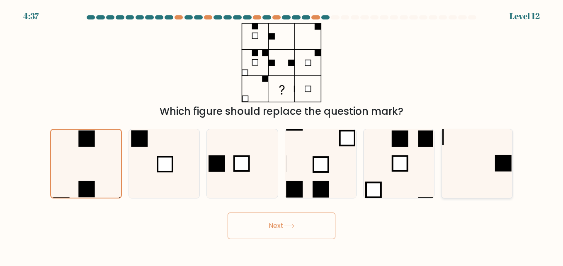
radio input "true"
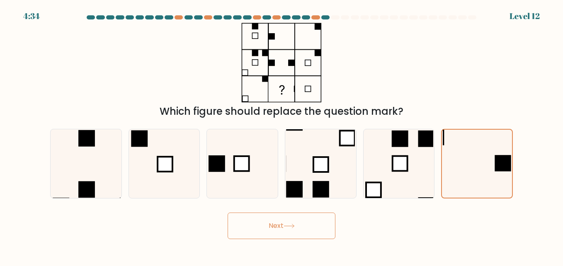
click at [277, 222] on button "Next" at bounding box center [282, 226] width 108 height 27
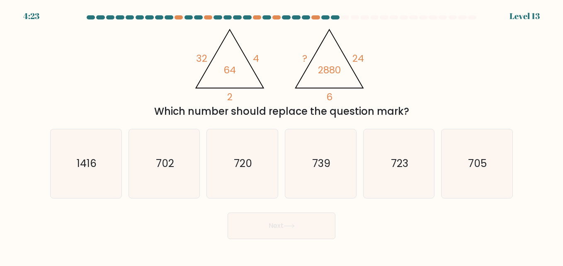
drag, startPoint x: 519, startPoint y: 158, endPoint x: 542, endPoint y: 157, distance: 22.9
click at [531, 158] on form at bounding box center [281, 127] width 563 height 224
click at [462, 145] on icon "705" at bounding box center [476, 163] width 69 height 69
click at [282, 135] on input "f. 705" at bounding box center [281, 134] width 0 height 2
radio input "true"
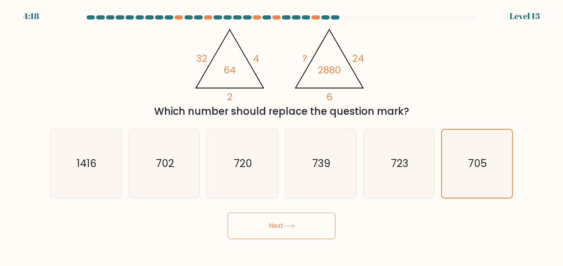
click at [278, 231] on button "Next" at bounding box center [282, 226] width 108 height 27
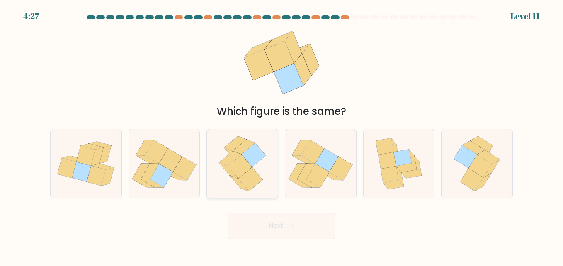
click at [253, 148] on icon at bounding box center [254, 155] width 24 height 24
click at [281, 135] on input "c." at bounding box center [281, 134] width 0 height 2
radio input "true"
click at [262, 225] on button "Next" at bounding box center [282, 226] width 108 height 27
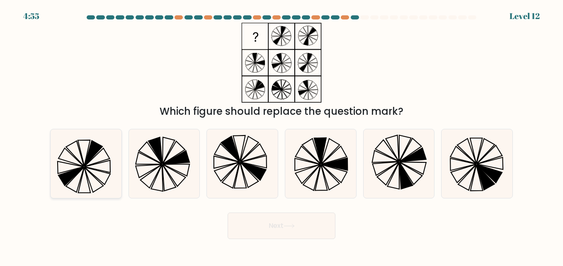
click at [56, 161] on icon at bounding box center [85, 163] width 69 height 69
click at [281, 135] on input "a." at bounding box center [281, 134] width 0 height 2
radio input "true"
click at [167, 169] on icon at bounding box center [164, 163] width 69 height 69
click at [281, 135] on input "b." at bounding box center [281, 134] width 0 height 2
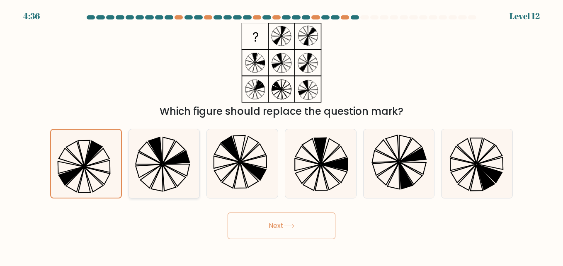
radio input "true"
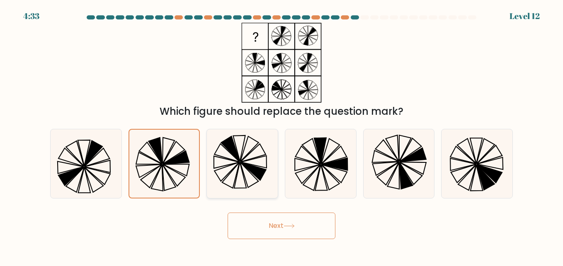
click at [262, 179] on icon at bounding box center [242, 163] width 69 height 69
click at [281, 135] on input "c." at bounding box center [281, 134] width 0 height 2
radio input "true"
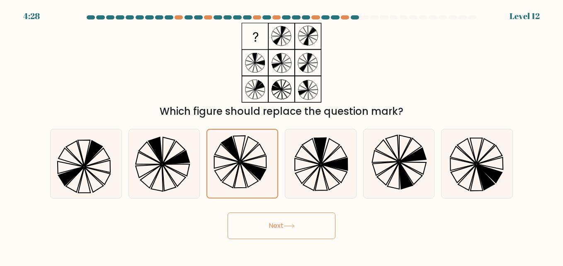
click at [312, 229] on button "Next" at bounding box center [282, 226] width 108 height 27
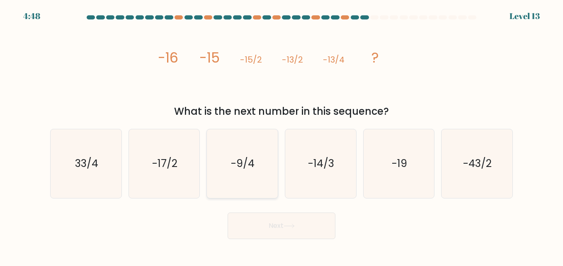
click at [259, 169] on icon "-9/4" at bounding box center [242, 163] width 69 height 69
click at [281, 135] on input "c. -9/4" at bounding box center [281, 134] width 0 height 2
radio input "true"
click at [322, 188] on icon "-14/3" at bounding box center [320, 163] width 69 height 69
click at [282, 135] on input "d. -14/3" at bounding box center [281, 134] width 0 height 2
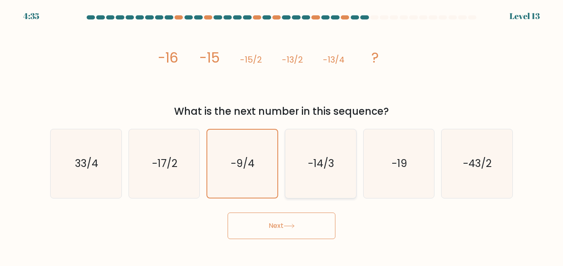
radio input "true"
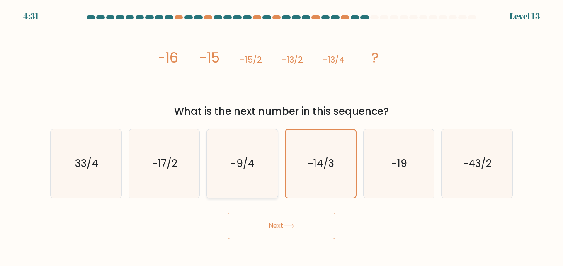
click at [228, 186] on icon "-9/4" at bounding box center [242, 163] width 69 height 69
click at [281, 135] on input "c. -9/4" at bounding box center [281, 134] width 0 height 2
radio input "true"
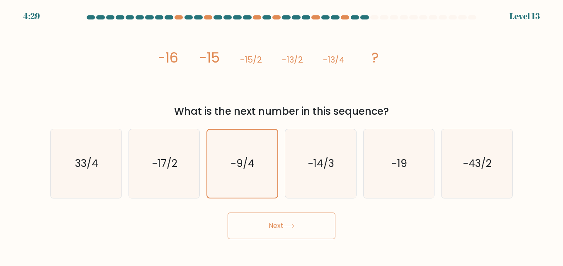
click at [305, 228] on button "Next" at bounding box center [282, 226] width 108 height 27
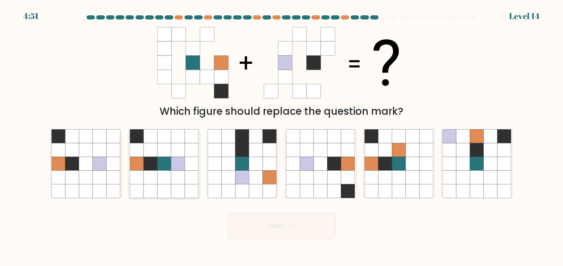
click at [159, 172] on icon at bounding box center [164, 178] width 14 height 14
click at [281, 135] on input "b." at bounding box center [281, 134] width 0 height 2
radio input "true"
click at [257, 216] on button "Next" at bounding box center [282, 226] width 108 height 27
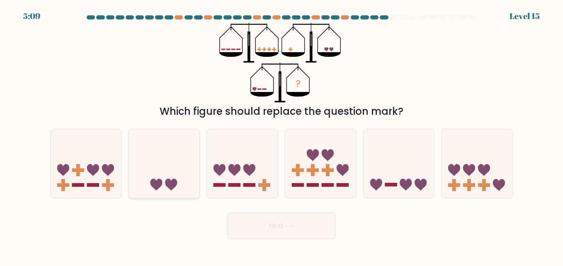
click at [171, 183] on icon at bounding box center [171, 185] width 12 height 12
click at [281, 135] on input "b." at bounding box center [281, 134] width 0 height 2
radio input "true"
click at [282, 228] on button "Next" at bounding box center [282, 226] width 108 height 27
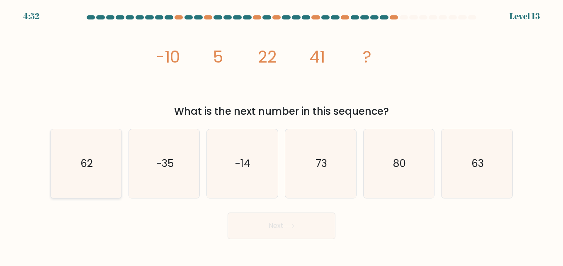
click at [90, 158] on text "62" at bounding box center [86, 163] width 12 height 15
click at [281, 135] on input "a. 62" at bounding box center [281, 134] width 0 height 2
radio input "true"
click at [282, 225] on button "Next" at bounding box center [282, 226] width 108 height 27
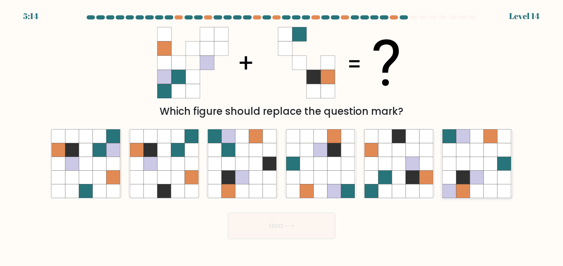
click at [476, 156] on icon at bounding box center [477, 150] width 14 height 14
click at [282, 135] on input "f." at bounding box center [281, 134] width 0 height 2
radio input "true"
click at [185, 158] on icon at bounding box center [192, 164] width 14 height 14
click at [281, 135] on input "b." at bounding box center [281, 134] width 0 height 2
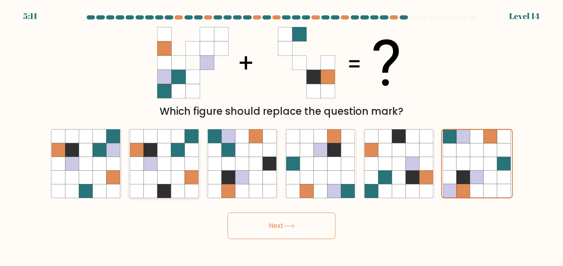
radio input "true"
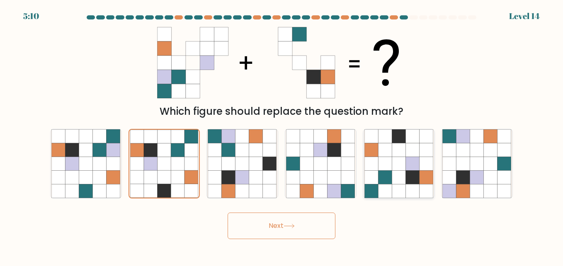
click at [424, 158] on icon at bounding box center [426, 164] width 14 height 14
click at [282, 135] on input "e." at bounding box center [281, 134] width 0 height 2
radio input "true"
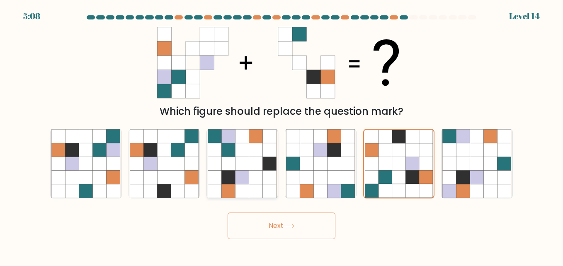
click at [230, 169] on icon at bounding box center [229, 164] width 14 height 14
click at [281, 135] on input "c." at bounding box center [281, 134] width 0 height 2
radio input "true"
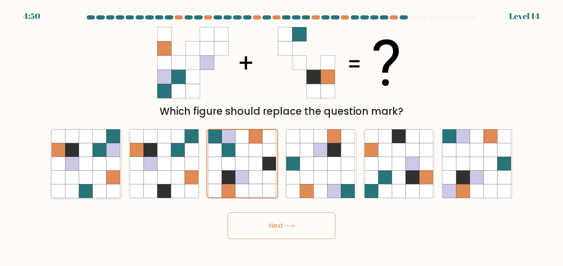
click at [84, 186] on icon at bounding box center [86, 191] width 14 height 14
click at [281, 135] on input "a." at bounding box center [281, 134] width 0 height 2
radio input "true"
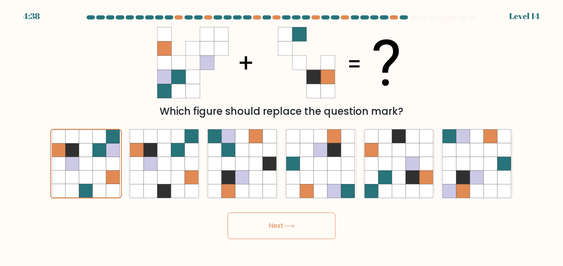
click at [274, 225] on button "Next" at bounding box center [282, 226] width 108 height 27
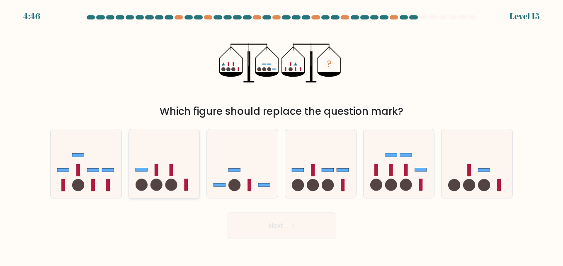
click at [167, 176] on icon at bounding box center [164, 163] width 71 height 58
click at [281, 135] on input "b." at bounding box center [281, 134] width 0 height 2
radio input "true"
click at [284, 221] on button "Next" at bounding box center [282, 226] width 108 height 27
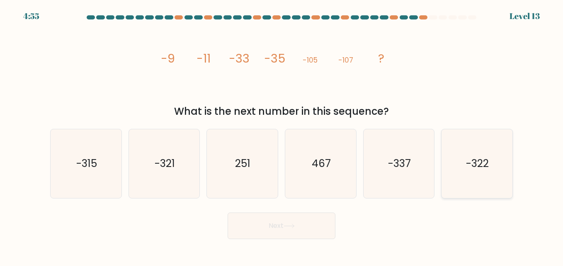
click at [465, 171] on icon "-322" at bounding box center [476, 163] width 69 height 69
click at [282, 135] on input "f. -322" at bounding box center [281, 134] width 0 height 2
radio input "true"
click at [432, 158] on icon "-337" at bounding box center [398, 163] width 69 height 69
click at [282, 135] on input "e. -337" at bounding box center [281, 134] width 0 height 2
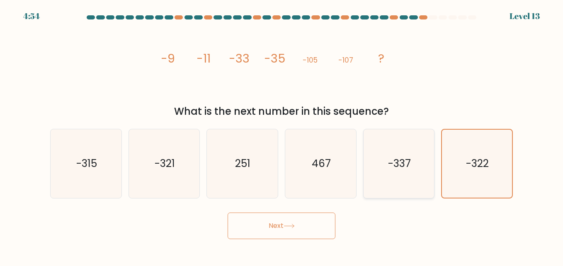
radio input "true"
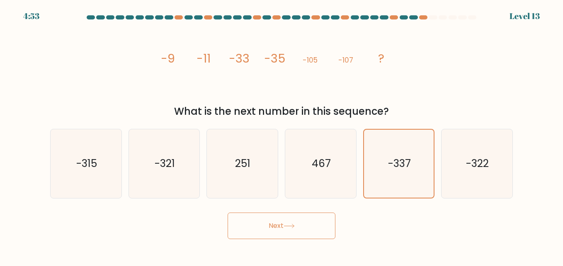
click at [299, 226] on button "Next" at bounding box center [282, 226] width 108 height 27
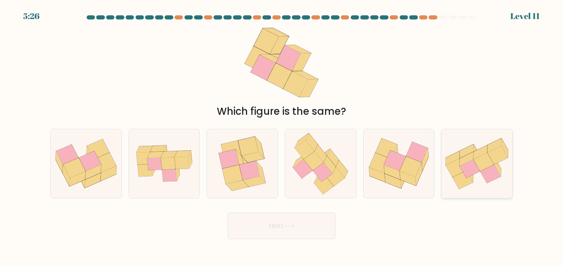
click at [459, 174] on icon at bounding box center [463, 180] width 20 height 19
click at [282, 135] on input "f." at bounding box center [281, 134] width 0 height 2
radio input "true"
click at [172, 173] on icon at bounding box center [169, 175] width 15 height 12
click at [281, 135] on input "b." at bounding box center [281, 134] width 0 height 2
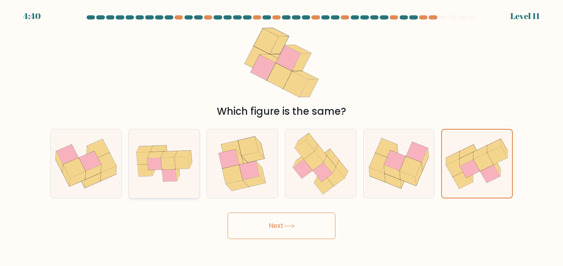
radio input "true"
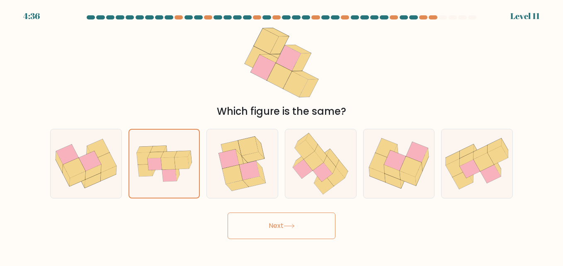
click at [267, 225] on button "Next" at bounding box center [282, 226] width 108 height 27
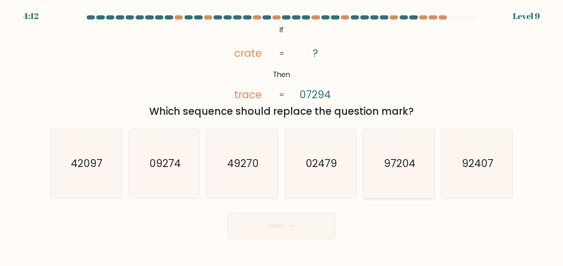
click at [381, 170] on icon "97204" at bounding box center [398, 163] width 69 height 69
click at [282, 135] on input "e. 97204" at bounding box center [281, 134] width 0 height 2
radio input "true"
click at [312, 227] on button "Next" at bounding box center [282, 226] width 108 height 27
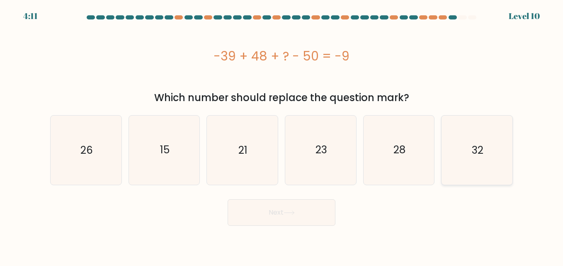
click at [449, 139] on icon "32" at bounding box center [476, 150] width 69 height 69
click at [282, 135] on input "f. 32" at bounding box center [281, 134] width 0 height 2
radio input "true"
click at [297, 214] on button "Next" at bounding box center [282, 212] width 108 height 27
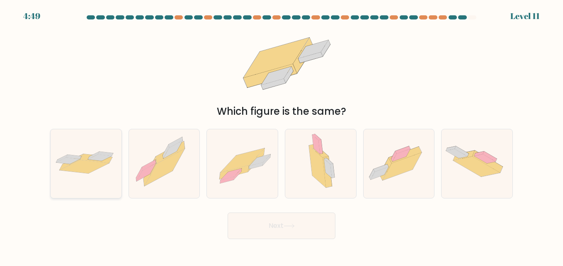
click at [87, 172] on icon at bounding box center [84, 167] width 49 height 14
click at [281, 135] on input "a." at bounding box center [281, 134] width 0 height 2
radio input "true"
click at [305, 225] on button "Next" at bounding box center [282, 226] width 108 height 27
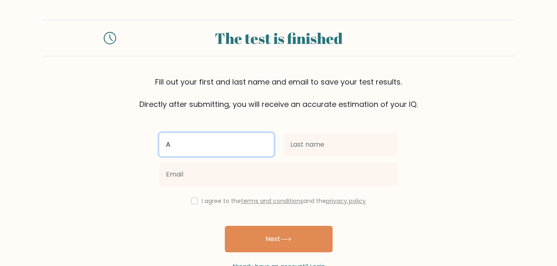
type input "Aureal"
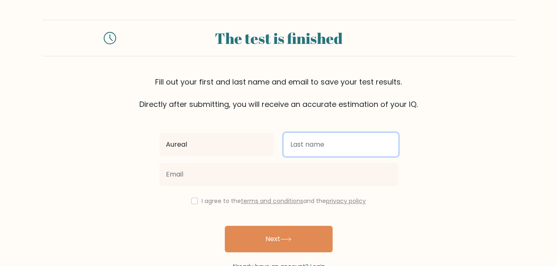
type input "Busgano"
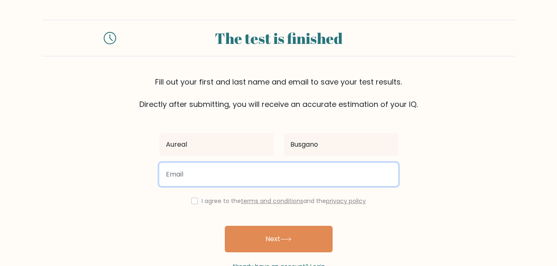
type input "[EMAIL_ADDRESS][DOMAIN_NAME]"
drag, startPoint x: 224, startPoint y: 173, endPoint x: 158, endPoint y: 174, distance: 66.3
click at [158, 174] on div "[EMAIL_ADDRESS][DOMAIN_NAME]" at bounding box center [278, 175] width 249 height 30
type input "[EMAIL_ADDRESS][DOMAIN_NAME]"
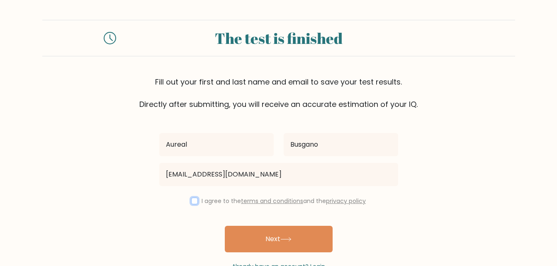
click at [194, 200] on input "checkbox" at bounding box center [194, 201] width 7 height 7
checkbox input "true"
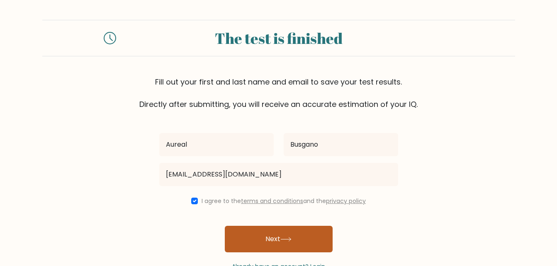
click at [298, 235] on button "Next" at bounding box center [279, 239] width 108 height 27
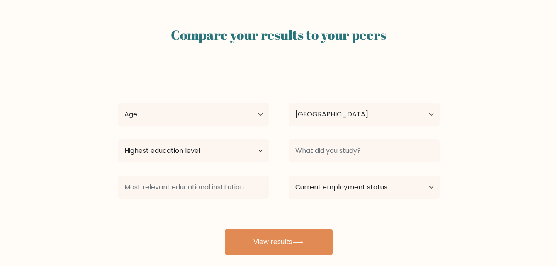
select select "PH"
click at [223, 113] on select "Age Under [DEMOGRAPHIC_DATA] [DEMOGRAPHIC_DATA] [DEMOGRAPHIC_DATA] [DEMOGRAPHIC…" at bounding box center [193, 114] width 151 height 23
select select "25_34"
click at [118, 103] on select "Age Under [DEMOGRAPHIC_DATA] [DEMOGRAPHIC_DATA] [DEMOGRAPHIC_DATA] [DEMOGRAPHIC…" at bounding box center [193, 114] width 151 height 23
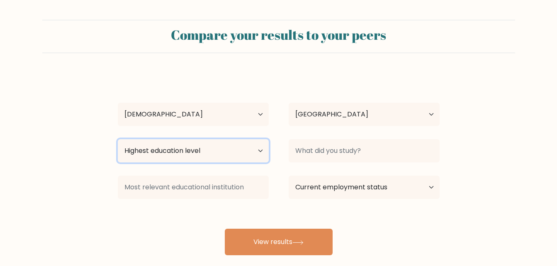
click at [190, 153] on select "Highest education level No schooling Primary Lower Secondary Upper Secondary Oc…" at bounding box center [193, 150] width 151 height 23
select select "bachelors_degree"
click at [118, 139] on select "Highest education level No schooling Primary Lower Secondary Upper Secondary Oc…" at bounding box center [193, 150] width 151 height 23
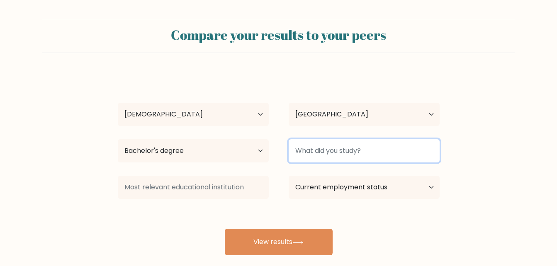
drag, startPoint x: 324, startPoint y: 143, endPoint x: 324, endPoint y: 148, distance: 5.4
click at [324, 143] on input at bounding box center [363, 150] width 151 height 23
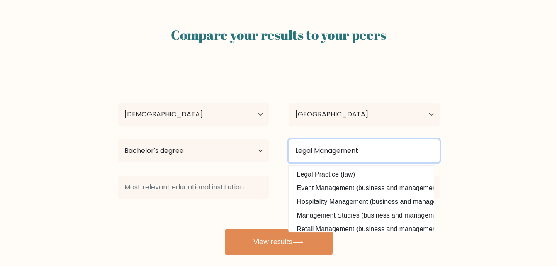
type input "Legal Management"
click at [225, 229] on button "View results" at bounding box center [279, 242] width 108 height 27
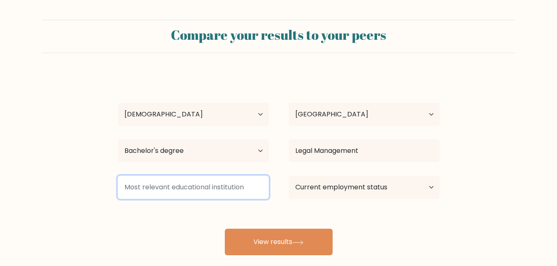
click at [180, 196] on input at bounding box center [193, 187] width 151 height 23
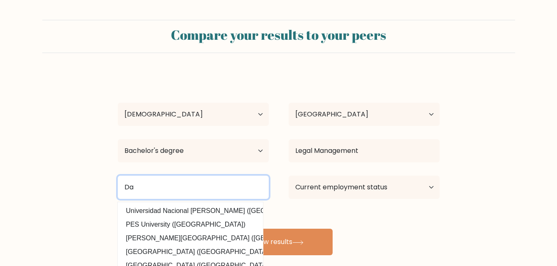
type input "D"
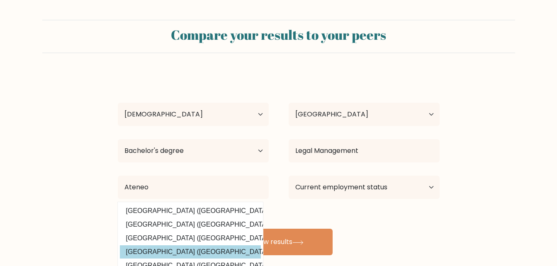
click at [176, 248] on option "Ateneo de Naga University (Philippines)" at bounding box center [190, 251] width 141 height 13
type input "[GEOGRAPHIC_DATA]"
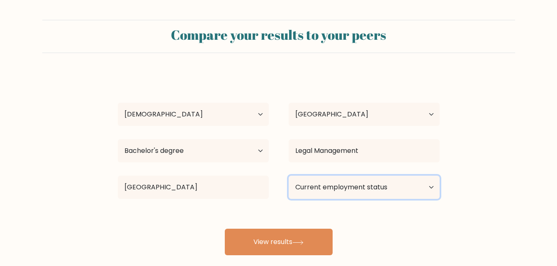
click at [361, 188] on select "Current employment status Employed Student Retired Other / prefer not to answer" at bounding box center [363, 187] width 151 height 23
select select "other"
click at [288, 176] on select "Current employment status Employed Student Retired Other / prefer not to answer" at bounding box center [363, 187] width 151 height 23
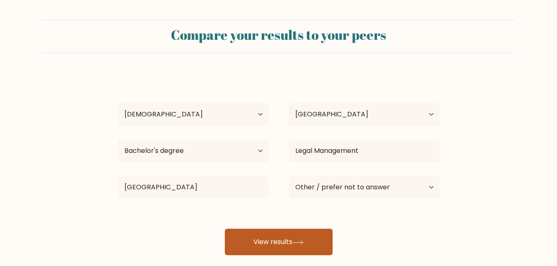
click at [285, 243] on button "View results" at bounding box center [279, 242] width 108 height 27
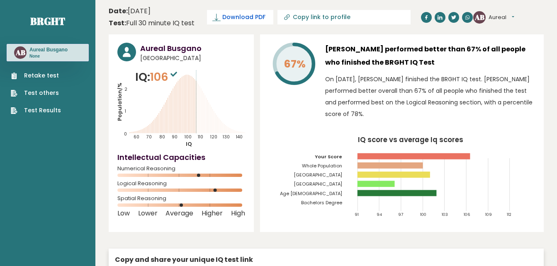
click at [249, 16] on span "Download PDF" at bounding box center [243, 17] width 43 height 9
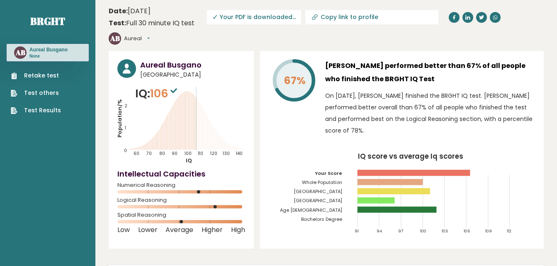
click at [265, 20] on span "✓ Your PDF is downloaded..." at bounding box center [254, 17] width 94 height 15
click at [244, 17] on span "✓ Your PDF is downloaded..." at bounding box center [254, 17] width 94 height 15
click at [43, 107] on link "Test Results" at bounding box center [36, 110] width 50 height 9
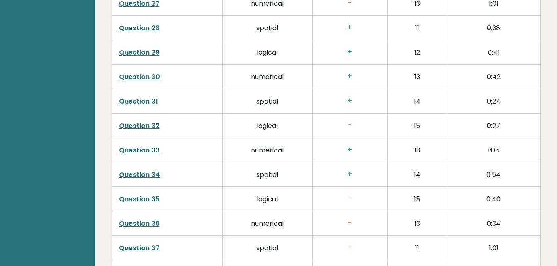
scroll to position [2154, 0]
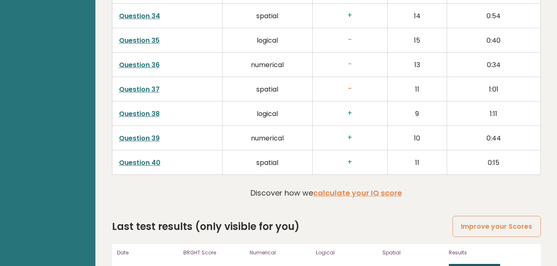
click at [463, 264] on link "View results" at bounding box center [473, 269] width 51 height 11
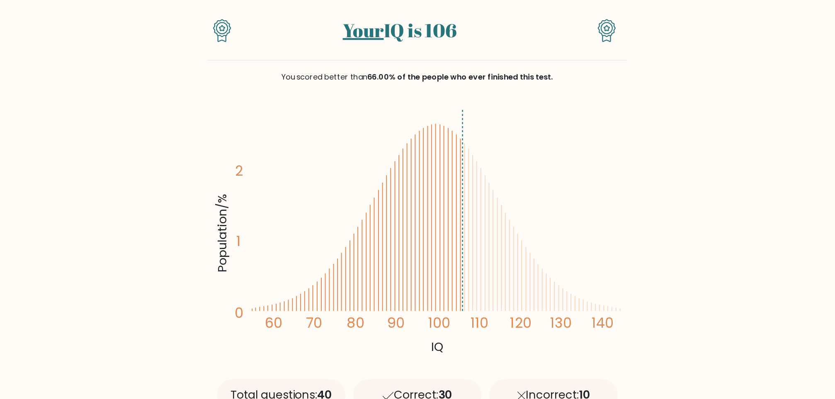
scroll to position [69, 0]
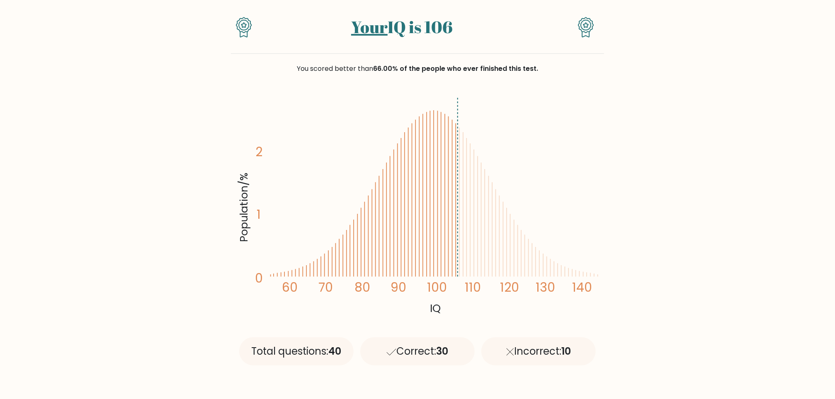
drag, startPoint x: 710, startPoint y: 0, endPoint x: 555, endPoint y: 128, distance: 201.3
click at [555, 128] on icon "Population/% IQ 0 1 2 60 70 80 90 100 110 120 130 140" at bounding box center [417, 206] width 363 height 224
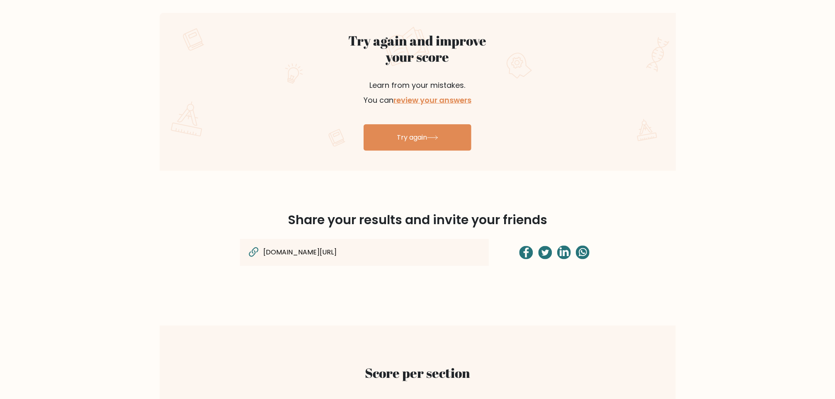
scroll to position [622, 0]
